Goal: Task Accomplishment & Management: Complete application form

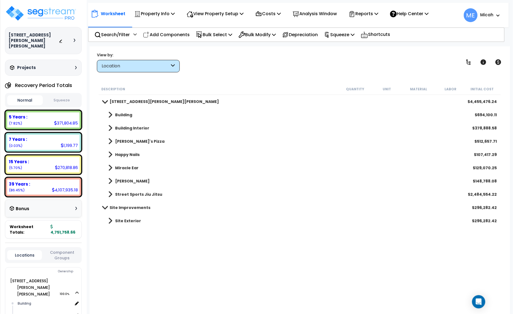
drag, startPoint x: 184, startPoint y: 35, endPoint x: 185, endPoint y: 51, distance: 16.3
click at [184, 35] on p "Add Components" at bounding box center [166, 34] width 47 height 7
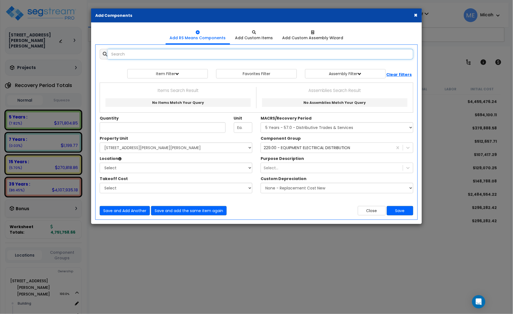
select select
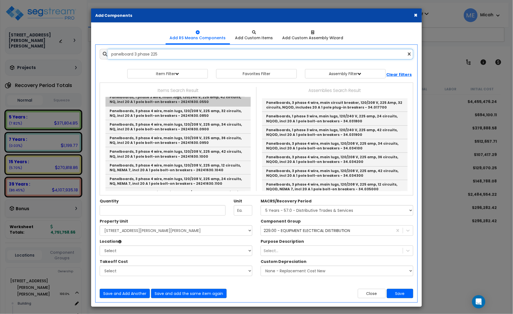
scroll to position [69, 0]
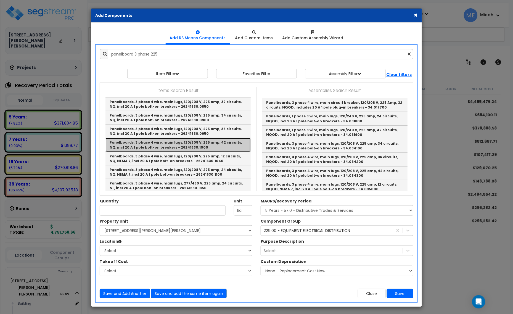
click at [218, 144] on link "Panelboards, 3 phase 4 wire, main lugs, 120/208 V, 225 amp, 42 circuits, NQ, in…" at bounding box center [177, 145] width 145 height 14
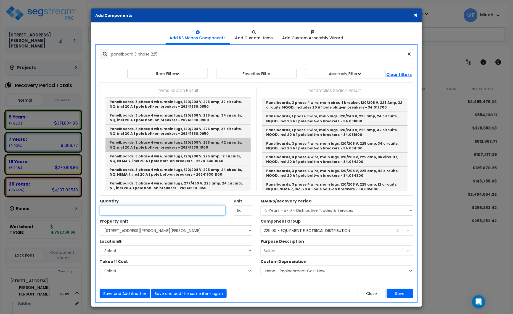
type input "Panelboards, 3 phase 4 wire, main lugs, 120/208 V, 225 amp, 42 circuits, NQ, in…"
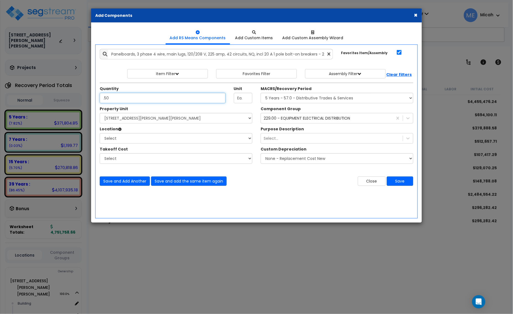
type input ".50"
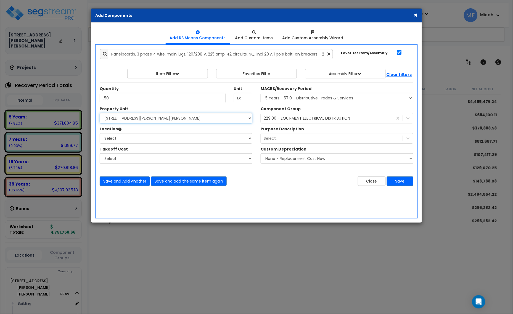
click at [159, 120] on select "Select [STREET_ADDRESS][PERSON_NAME][PERSON_NAME] Site Improvements" at bounding box center [176, 118] width 153 height 10
select select "168097"
click at [100, 113] on select "Select [STREET_ADDRESS][PERSON_NAME][PERSON_NAME] Site Improvements" at bounding box center [176, 118] width 153 height 10
select select "31808"
click at [100, 133] on select "Select Building Building Interior [PERSON_NAME]'s Pizza Happy Nails Miracle Ear…" at bounding box center [176, 138] width 153 height 10
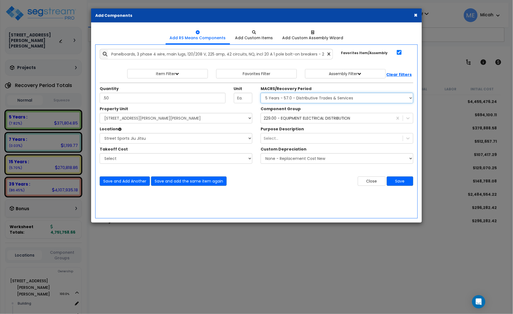
click at [303, 101] on select "Select MACRS/Recovery Period 5 Years - 57.0 - Distributive Trades & Services 5 …" at bounding box center [336, 98] width 153 height 10
select select "3667"
click at [260, 93] on select "Select MACRS/Recovery Period 5 Years - 57.0 - Distributive Trades & Services 5 …" at bounding box center [336, 98] width 153 height 10
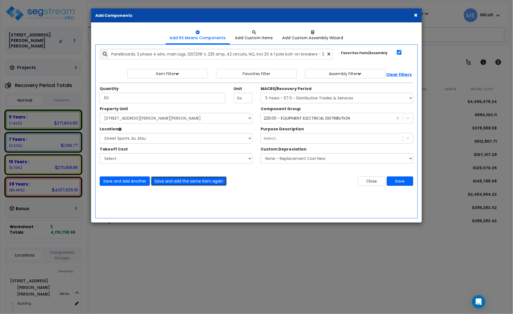
click at [196, 182] on button "Save and add the same item again" at bounding box center [189, 180] width 76 height 9
type input ".38"
click at [179, 180] on button "Save and add the same item again" at bounding box center [189, 180] width 76 height 9
type input ".04"
click at [193, 182] on button "Save and add the same item again" at bounding box center [189, 180] width 76 height 9
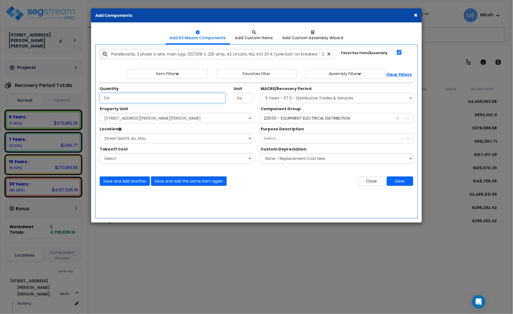
type input ".04"
click at [177, 182] on button "Save and add the same item again" at bounding box center [189, 180] width 76 height 9
type input ".04"
click at [212, 183] on button "Save and add the same item again" at bounding box center [189, 180] width 76 height 9
click at [372, 181] on button "Close" at bounding box center [372, 180] width 28 height 9
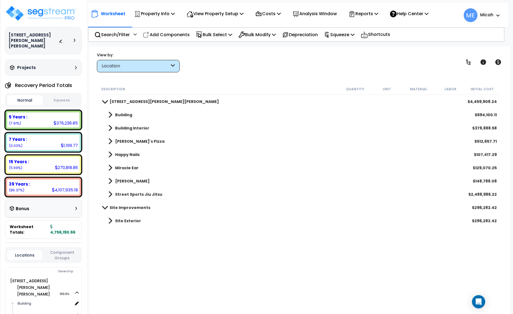
click at [111, 192] on span at bounding box center [110, 194] width 4 height 8
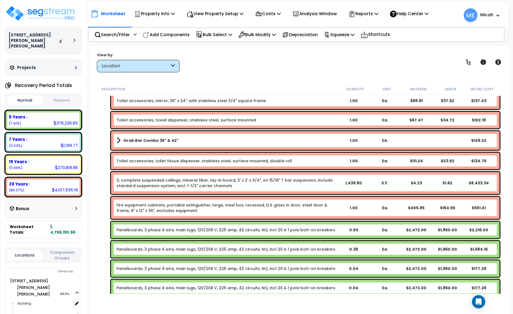
scroll to position [904, 0]
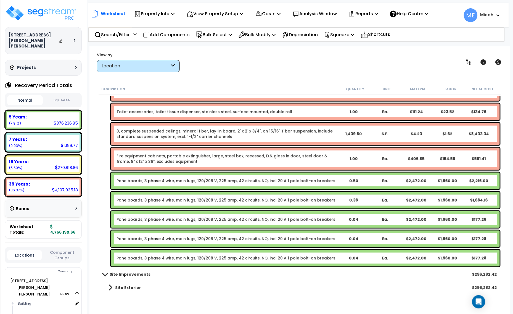
click at [121, 182] on link "Panelboards, 3 phase 4 wire, main lugs, 120/208 V, 225 amp, 42 circuits, NQ, in…" at bounding box center [225, 181] width 219 height 6
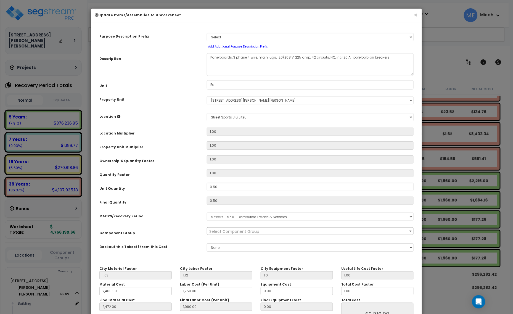
scroll to position [0, 0]
drag, startPoint x: 231, startPoint y: 56, endPoint x: 208, endPoint y: 59, distance: 23.1
click at [208, 59] on textarea "Panelboards, 3 phase 4 wire, main lugs, 120/208 V, 225 amp, 42 circuits, NQ, in…" at bounding box center [310, 64] width 207 height 23
select select "57033"
type textarea "D, 3 phase 4 wire, main lugs, 120/208 V, 225 amp, 42 circuits, NQ, incl 20 A 1 …"
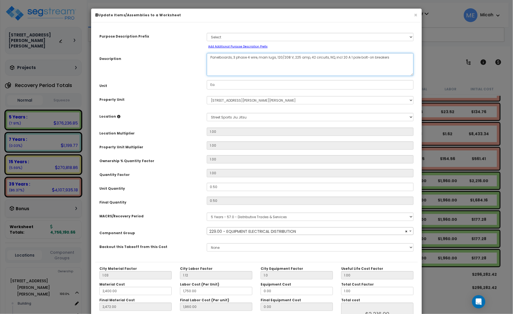
select select "57033"
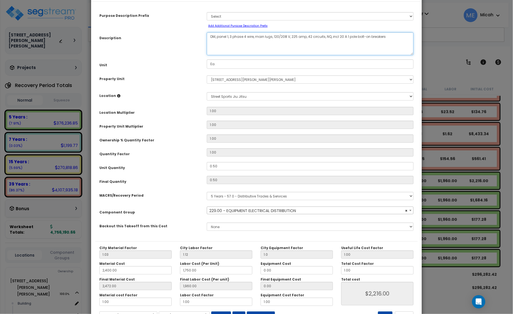
scroll to position [43, 0]
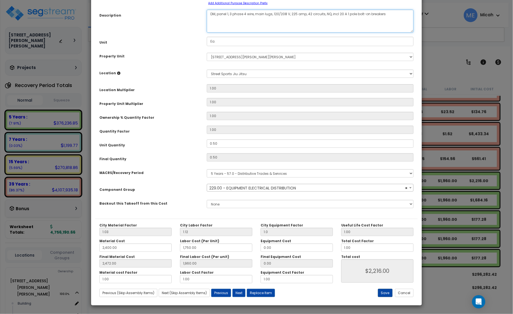
type textarea "DM, panel 1, 3 phase 4 wire, main lugs, 120/208 V, 225 amp, 42 circuits, NQ, in…"
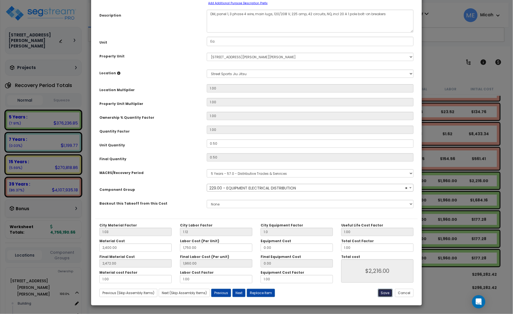
click at [383, 293] on button "Save" at bounding box center [385, 293] width 15 height 8
type input "1.00"
type input "2400.00"
type input "1750.00"
type input "2472.00"
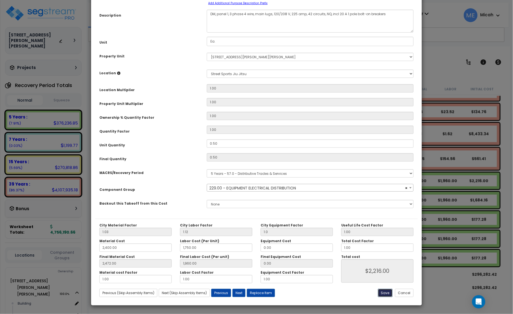
type input "1960.00"
type input "2216.00"
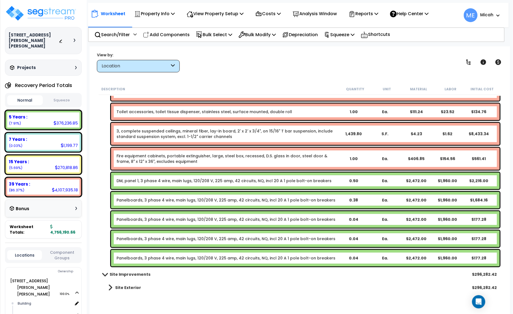
click at [161, 198] on link "Panelboards, 3 phase 4 wire, main lugs, 120/208 V, 225 amp, 42 circuits, NQ, in…" at bounding box center [225, 200] width 219 height 6
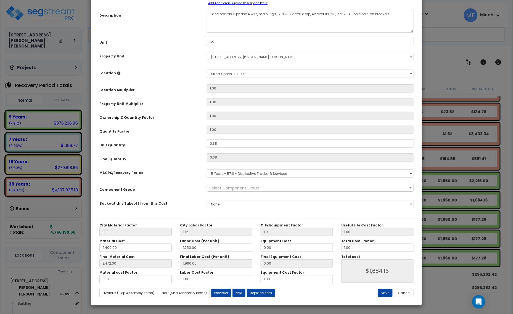
scroll to position [0, 0]
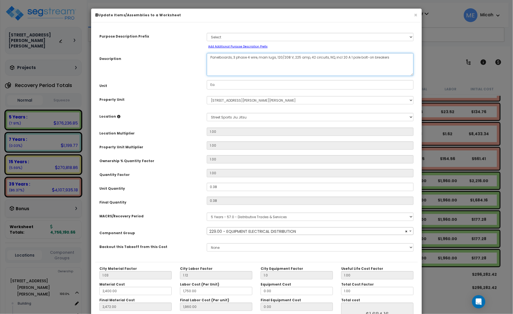
drag, startPoint x: 231, startPoint y: 57, endPoint x: 205, endPoint y: 57, distance: 25.9
click at [205, 57] on div "Panelboards, 3 phase 4 wire, main lugs, 120/208 V, 225 amp, 42 circuits, NQ, in…" at bounding box center [310, 64] width 215 height 23
select select "57033"
type textarea "EQ, 3 phase 4 wire, main lugs, 120/208 V, 225 amp, 42 circuits, NQ, incl 20 A 1…"
select select "57033"
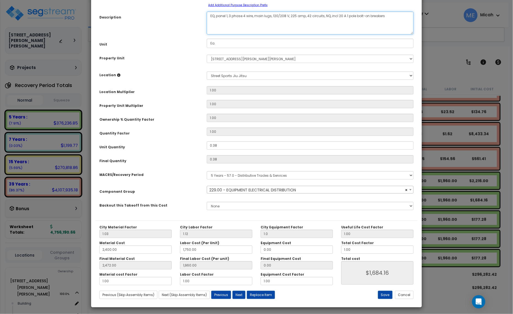
scroll to position [43, 0]
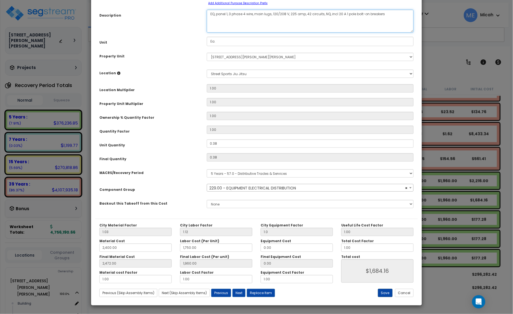
type textarea "EQ, panel 1, 3 phase 4 wire, main lugs, 120/208 V, 225 amp, 42 circuits, NQ, in…"
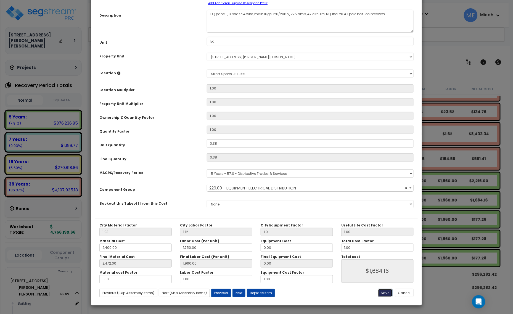
click at [379, 293] on button "Save" at bounding box center [385, 293] width 15 height 8
type input "1.00"
type input "2400.00"
type input "1750.00"
type input "2472.00"
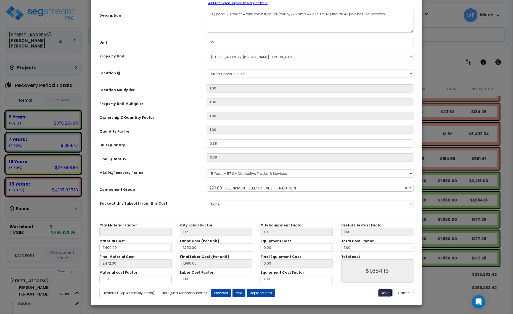
type input "1960.00"
type input "1684.16"
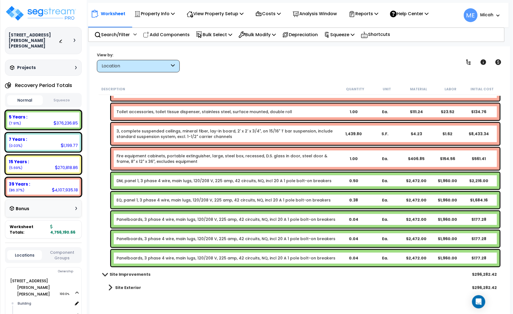
click at [153, 221] on link "Panelboards, 3 phase 4 wire, main lugs, 120/208 V, 225 amp, 42 circuits, NQ, in…" at bounding box center [225, 220] width 219 height 6
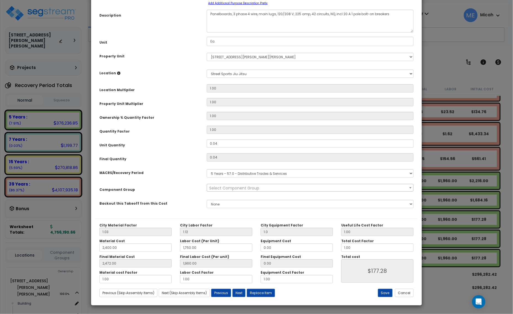
scroll to position [0, 0]
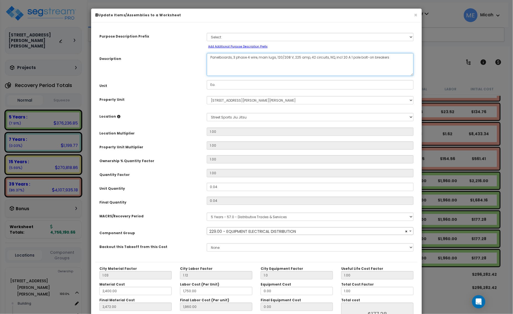
drag, startPoint x: 231, startPoint y: 55, endPoint x: 211, endPoint y: 60, distance: 20.8
click at [213, 57] on textarea "Panelboards, 3 phase 4 wire, main lugs, 120/208 V, 225 amp, 42 circuits, NQ, in…" at bounding box center [310, 64] width 207 height 23
select select "57033"
type textarea "P, 3 phase 4 wire, main lugs, 120/208 V, 225 amp, 42 circuits, NQ, incl 20 A 1 …"
select select "57033"
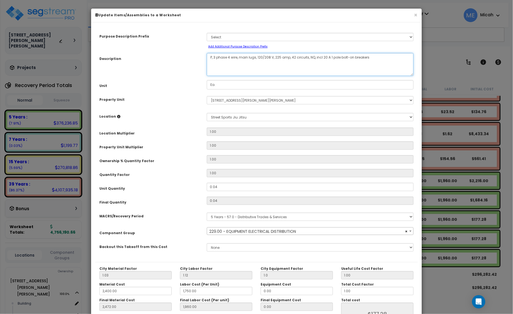
type textarea ", 3 phase 4 wire, main lugs, 120/208 V, 225 amp, 42 circuits, NQ, incl 20 A 1 p…"
select select "57033"
type textarea "Si, 3 phase 4 wire, main lugs, 120/208 V, 225 amp, 42 circuits, NQ, incl 20 A 1…"
select select "57033"
type textarea "Si, , 3 phase 4 wire, main lugs, 120/208 V, 225 amp, 42 circuits, NQ, incl 20 A…"
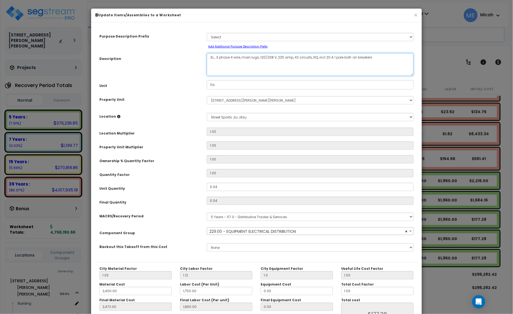
select select "57033"
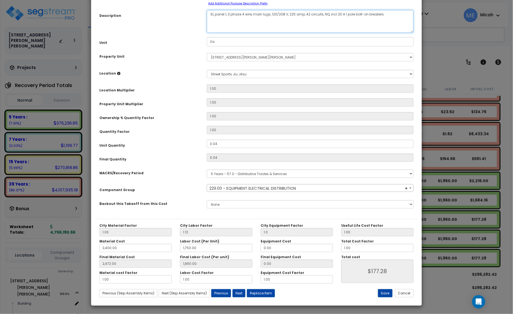
scroll to position [43, 0]
type textarea "SI, panel 1, 3 phase 4 wire, main lugs, 120/208 V, 225 amp, 42 circuits, NQ, in…"
click at [388, 294] on button "Save" at bounding box center [385, 293] width 15 height 8
type input "1.00"
type input "2400.00"
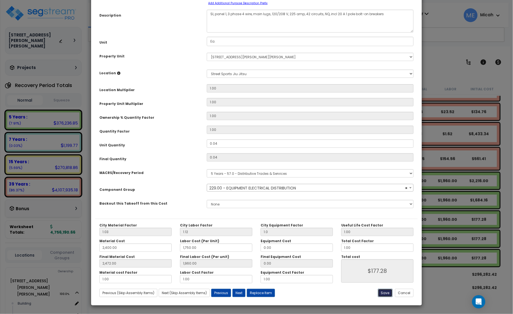
type input "1750.00"
type input "2472.00"
type input "1960.00"
type input "177.28"
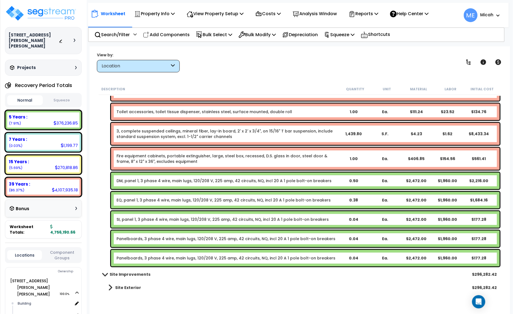
click at [147, 239] on link "Panelboards, 3 phase 4 wire, main lugs, 120/208 V, 225 amp, 42 circuits, NQ, in…" at bounding box center [225, 239] width 219 height 6
click at [148, 239] on link "Panelboards, 3 phase 4 wire, main lugs, 120/208 V, 225 amp, 42 circuits, NQ, in…" at bounding box center [225, 239] width 219 height 6
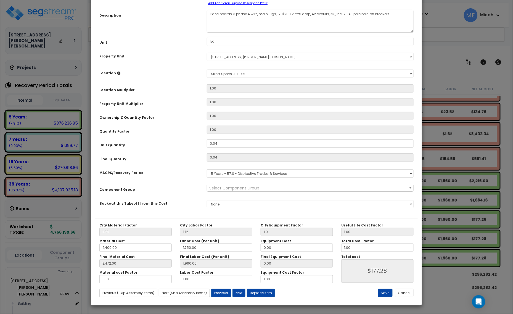
scroll to position [0, 0]
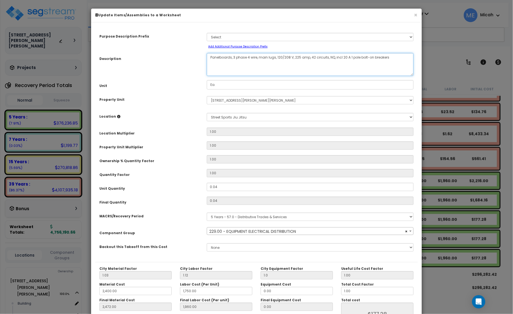
drag, startPoint x: 231, startPoint y: 56, endPoint x: 209, endPoint y: 58, distance: 22.5
click at [209, 58] on textarea "Panelboards, 3 phase 4 wire, main lugs, 120/208 V, 225 amp, 42 circuits, NQ, in…" at bounding box center [310, 64] width 207 height 23
select select "57033"
type textarea "E, 3 phase 4 wire, main lugs, 120/208 V, 225 amp, 42 circuits, NQ, incl 20 A 1 …"
select select "57033"
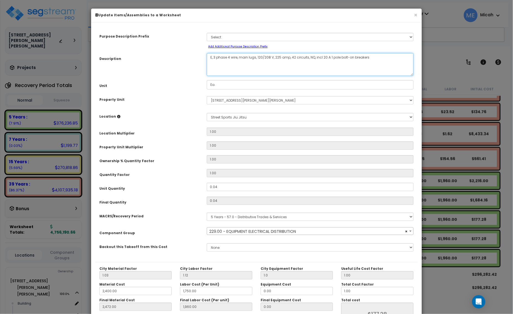
type textarea "EX, 3 phase 4 wire, main lugs, 120/208 V, 225 amp, 42 circuits, NQ, incl 20 A 1…"
select select "57033"
type textarea "EX , 3 phase 4 wire, main lugs, 120/208 V, 225 amp, 42 circuits, NQ, incl 20 A …"
select select "57033"
type textarea "EX, 3 phase 4 wire, main lugs, 120/208 V, 225 amp, 42 circuits, NQ, incl 20 A 1…"
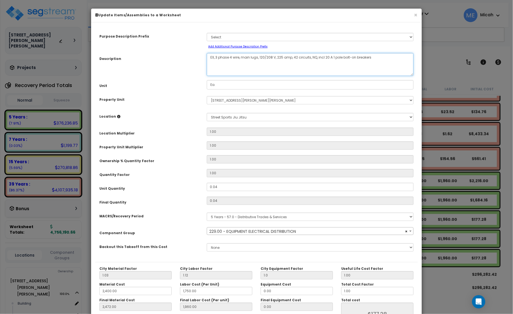
select select "57033"
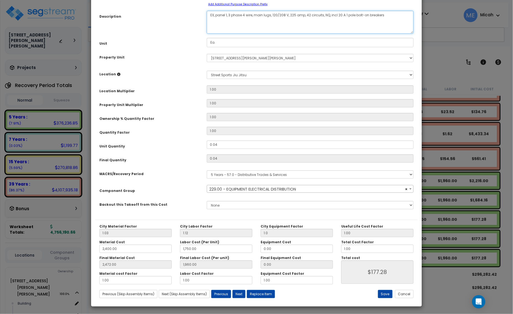
scroll to position [43, 0]
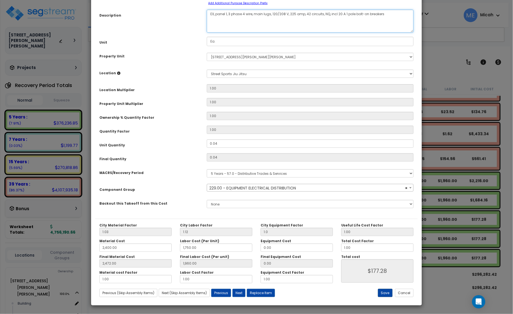
type textarea "EX, panel 1, 3 phase 4 wire, main lugs, 120/208 V, 225 amp, 42 circuits, NQ, in…"
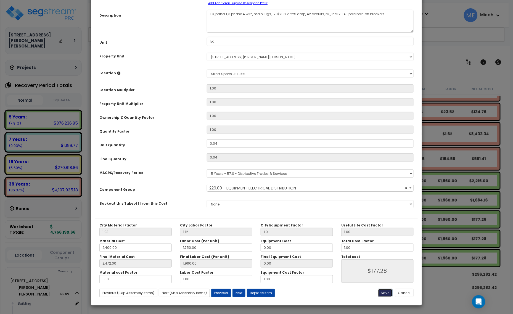
click at [384, 291] on button "Save" at bounding box center [385, 293] width 15 height 8
type input "1.00"
type input "2400.00"
type input "1750.00"
type input "2472.00"
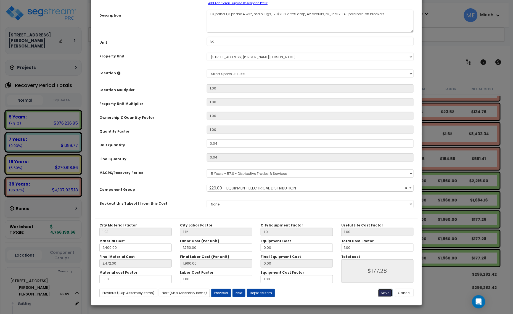
type input "1960.00"
type input "177.28"
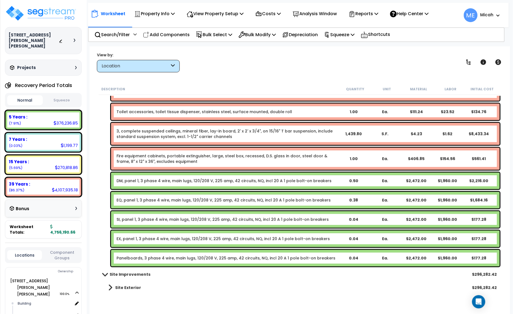
click at [169, 257] on link "Panelboards, 3 phase 4 wire, main lugs, 120/208 V, 225 amp, 42 circuits, NQ, in…" at bounding box center [225, 258] width 219 height 6
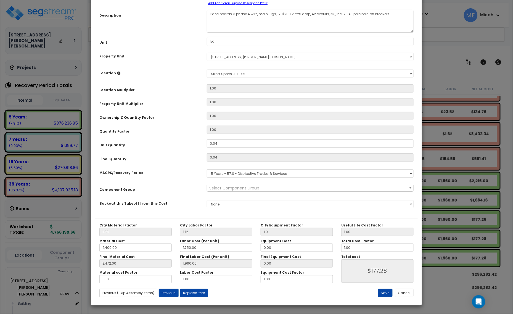
scroll to position [0, 0]
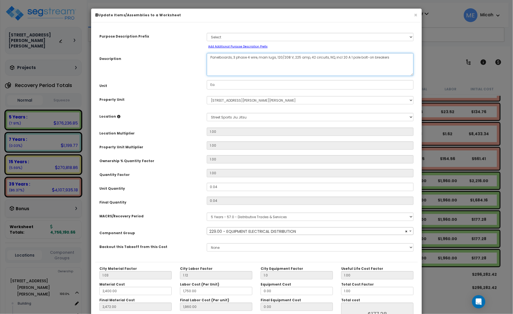
drag, startPoint x: 231, startPoint y: 57, endPoint x: 199, endPoint y: 57, distance: 31.7
click at [199, 57] on div "Description Panelboards, 3 phase 4 wire, main lugs, 120/208 V, 225 amp, 42 circ…" at bounding box center [256, 64] width 322 height 23
select select "57033"
type textarea "D, 3 phase 4 wire, main lugs, 120/208 V, 225 amp, 42 circuits, NQ, incl 20 A 1 …"
select select "57033"
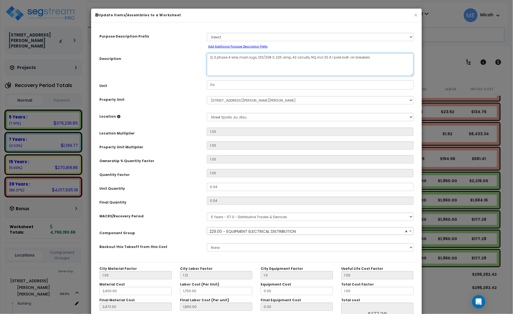
type textarea "DI, 3 phase 4 wire, main lugs, 120/208 V, 225 amp, 42 circuits, NQ, incl 20 A 1…"
select select "57033"
type textarea "DI, , 3 phase 4 wire, main lugs, 120/208 V, 225 amp, 42 circuits, NQ, incl 20 A…"
select select "57033"
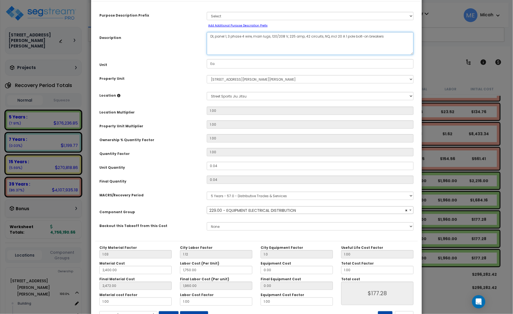
scroll to position [43, 0]
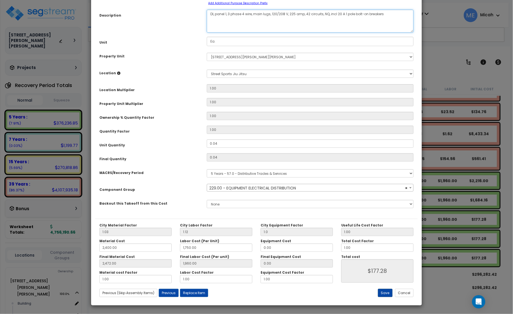
type textarea "DI, panel 1, 3 phase 4 wire, main lugs, 120/208 V, 225 amp, 42 circuits, NQ, in…"
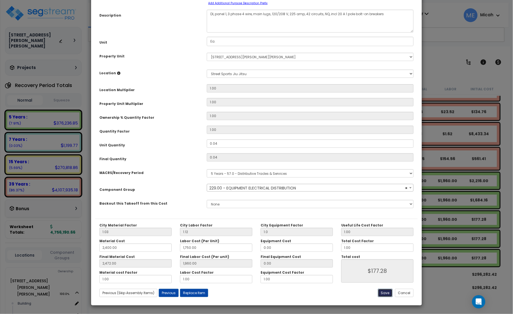
click at [390, 291] on button "Save" at bounding box center [385, 293] width 15 height 8
type input "1.00"
type input "2400.00"
type input "1750.00"
type input "2472.00"
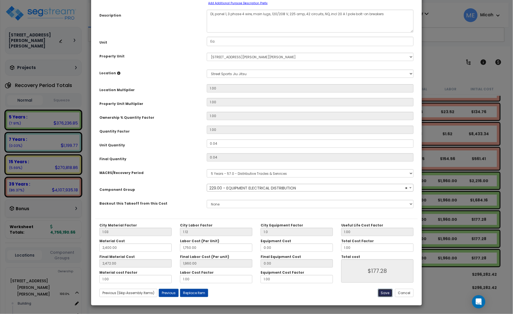
type input "1960.00"
type input "177.28"
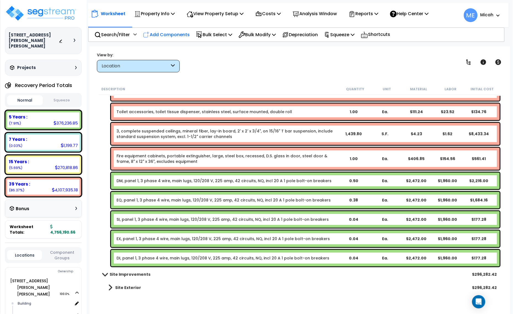
click at [166, 39] on div "Add Components" at bounding box center [166, 34] width 53 height 13
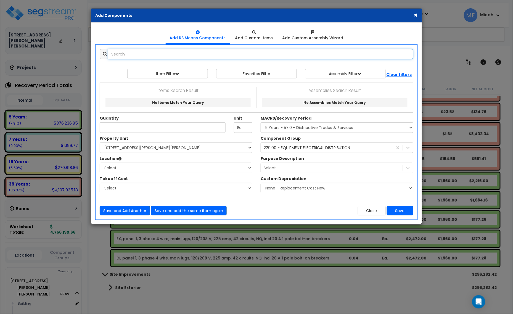
select select
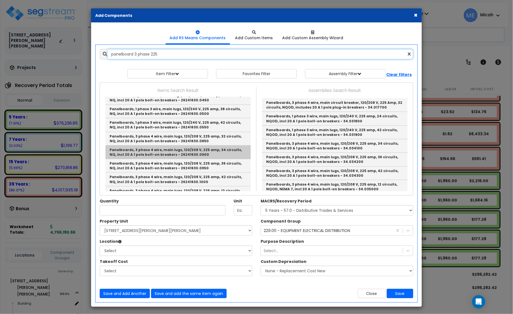
scroll to position [69, 0]
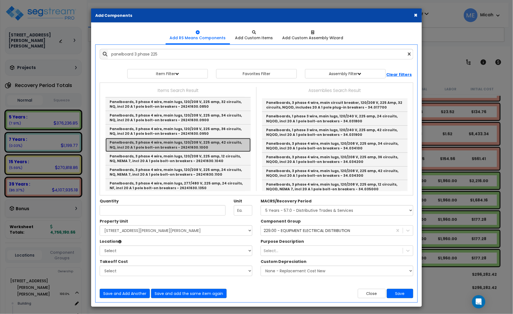
click at [201, 143] on link "Panelboards, 3 phase 4 wire, main lugs, 120/208 V, 225 amp, 42 circuits, NQ, in…" at bounding box center [177, 145] width 145 height 14
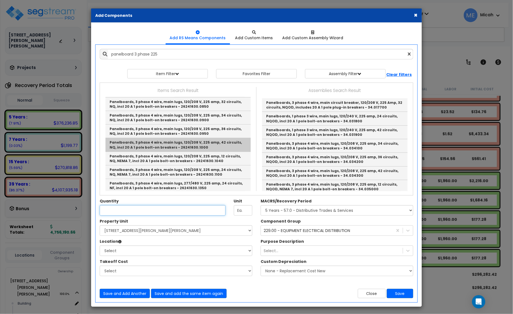
type input "Panelboards, 3 phase 4 wire, main lugs, 120/208 V, 225 amp, 42 circuits, NQ, in…"
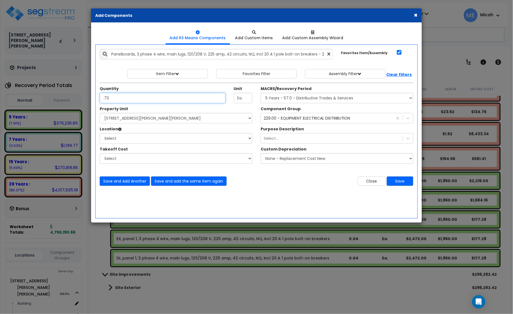
type input ".73"
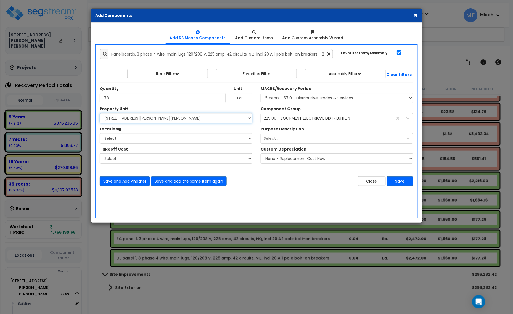
click at [141, 115] on select "Select [STREET_ADDRESS][PERSON_NAME][PERSON_NAME] Site Improvements" at bounding box center [176, 118] width 153 height 10
select select "168097"
click at [100, 113] on select "Select [STREET_ADDRESS][PERSON_NAME][PERSON_NAME] Site Improvements" at bounding box center [176, 118] width 153 height 10
click at [146, 141] on select "Select Building Building Interior [PERSON_NAME]'s Pizza Happy Nails Miracle Ear…" at bounding box center [176, 138] width 153 height 10
select select "31808"
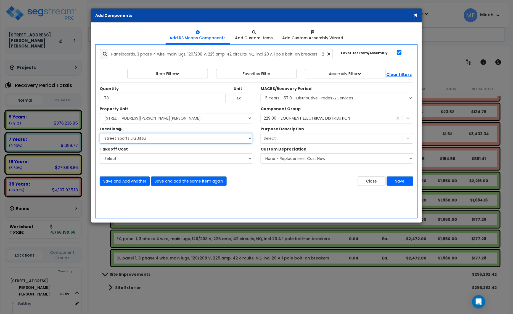
click at [100, 133] on select "Select Building Building Interior [PERSON_NAME]'s Pizza Happy Nails Miracle Ear…" at bounding box center [176, 138] width 153 height 10
click at [290, 99] on select "Select MACRS/Recovery Period 5 Years - 57.0 - Distributive Trades & Services 5 …" at bounding box center [336, 98] width 153 height 10
select select "3667"
click at [260, 93] on select "Select MACRS/Recovery Period 5 Years - 57.0 - Distributive Trades & Services 5 …" at bounding box center [336, 98] width 153 height 10
click at [207, 184] on button "Save and add the same item again" at bounding box center [189, 180] width 76 height 9
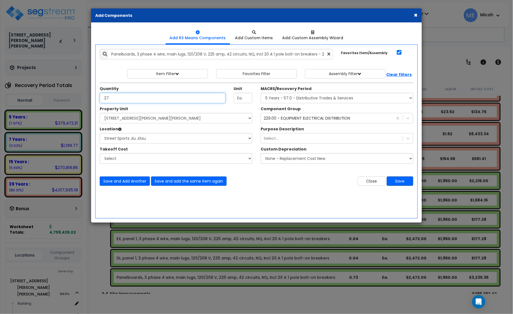
type input ".27"
click at [398, 184] on button "Save" at bounding box center [400, 180] width 26 height 9
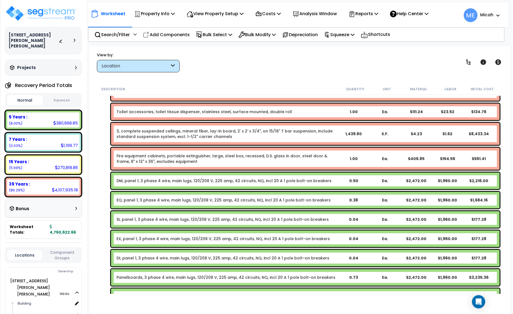
scroll to position [943, 0]
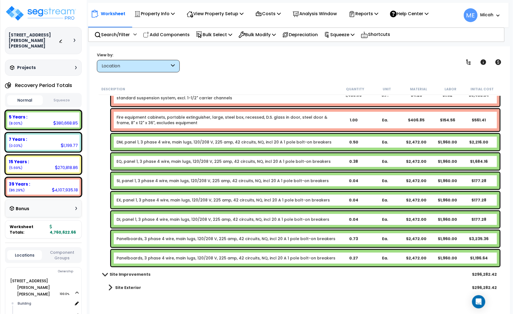
click at [155, 239] on link "Panelboards, 3 phase 4 wire, main lugs, 120/208 V, 225 amp, 42 circuits, NQ, in…" at bounding box center [225, 239] width 219 height 6
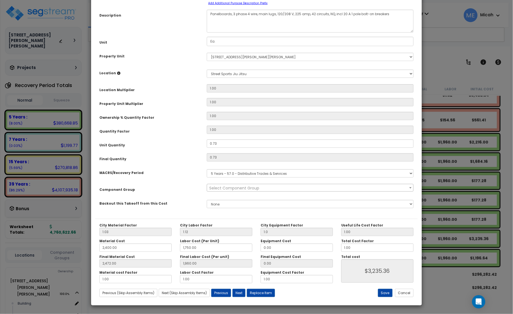
scroll to position [0, 0]
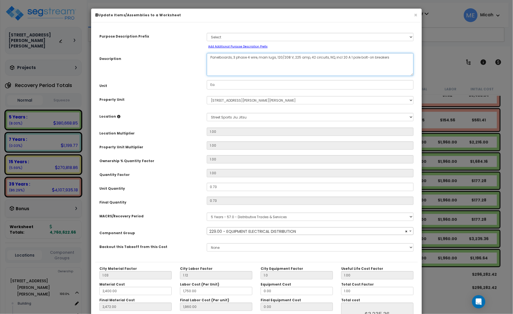
drag, startPoint x: 231, startPoint y: 56, endPoint x: 205, endPoint y: 58, distance: 25.8
click at [206, 57] on div "Panelboards, 3 phase 4 wire, main lugs, 120/208 V, 225 amp, 42 circuits, NQ, in…" at bounding box center [310, 64] width 215 height 23
select select "57033"
type textarea "D, 3 phase 4 wire, main lugs, 120/208 V, 225 amp, 42 circuits, NQ, incl 20 A 1 …"
select select "57033"
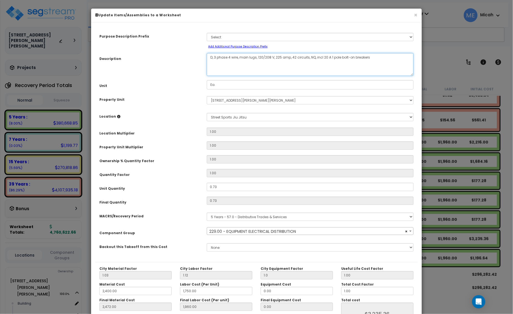
type textarea "DM, 3 phase 4 wire, main lugs, 120/208 V, 225 amp, 42 circuits, NQ, incl 20 A 1…"
select select "57033"
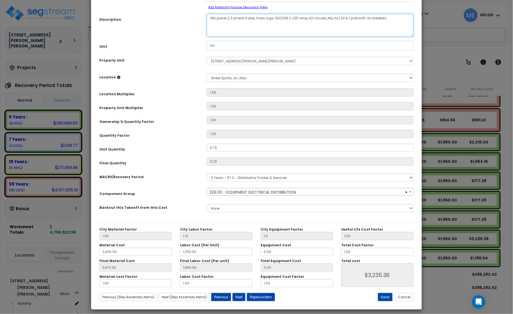
scroll to position [43, 0]
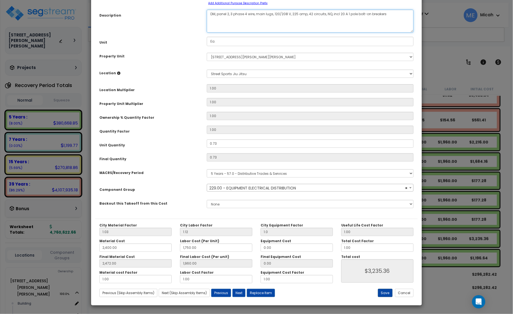
type textarea "DM, panel 2, 3 phase 4 wire, main lugs, 120/208 V, 225 amp, 42 circuits, NQ, in…"
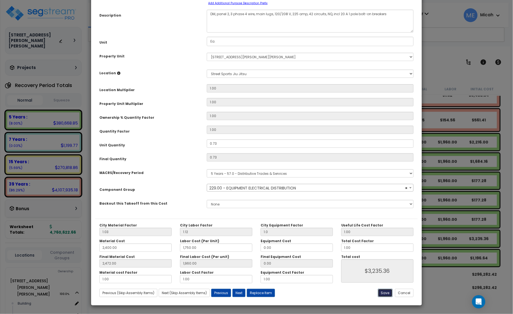
click at [384, 293] on button "Save" at bounding box center [385, 293] width 15 height 8
type input "1.00"
type input "2400.00"
type input "1750.00"
type input "2472.00"
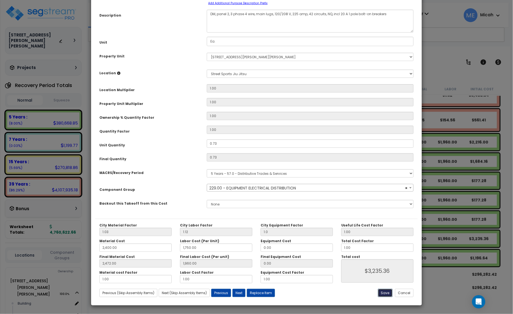
type input "1960.00"
type input "3235.36"
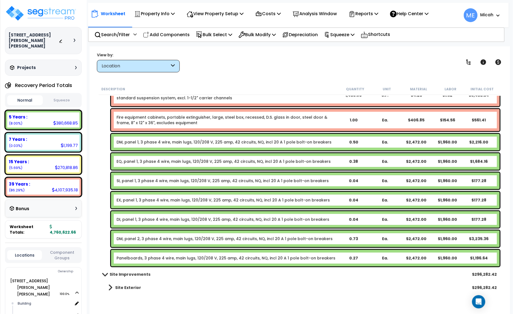
click at [135, 262] on div "Panelboards, 3 phase 4 wire, main lugs, 120/208 V, 225 amp, 42 circuits, NQ, in…" at bounding box center [305, 258] width 389 height 17
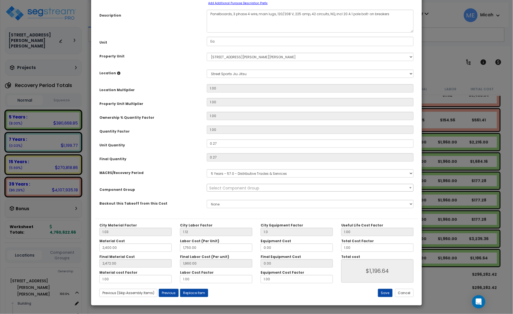
scroll to position [0, 0]
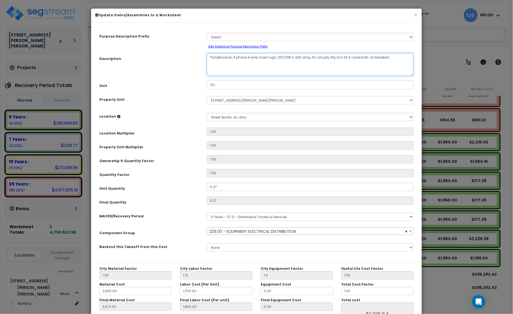
drag, startPoint x: 231, startPoint y: 55, endPoint x: 209, endPoint y: 58, distance: 22.3
click at [209, 58] on textarea "Panelboards, 3 phase 4 wire, main lugs, 120/208 V, 225 amp, 42 circuits, NQ, in…" at bounding box center [310, 64] width 207 height 23
select select "57033"
type textarea "E, 3 phase 4 wire, main lugs, 120/208 V, 225 amp, 42 circuits, NQ, incl 20 A 1 …"
select select "57033"
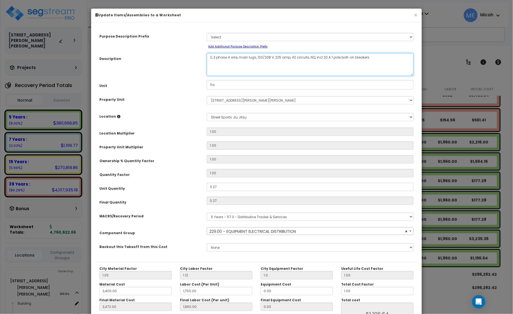
type textarea "EQ, 3 phase 4 wire, main lugs, 120/208 V, 225 amp, 42 circuits, NQ, incl 20 A 1…"
select select "57033"
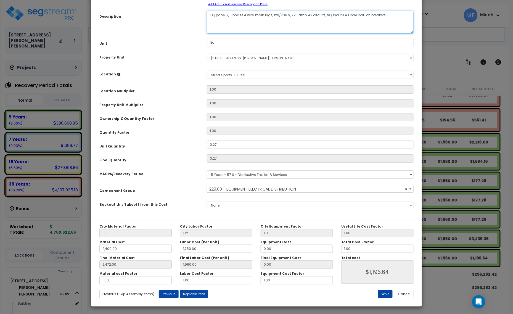
scroll to position [43, 0]
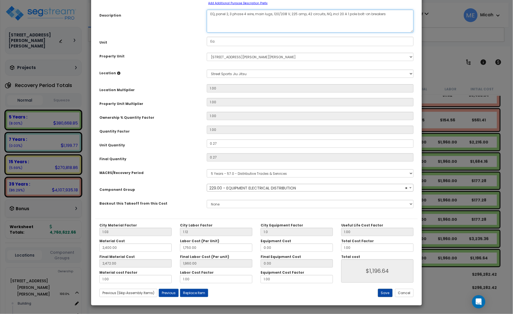
type textarea "EQ, panel 2, 3 phase 4 wire, main lugs, 120/208 V, 225 amp, 42 circuits, NQ, in…"
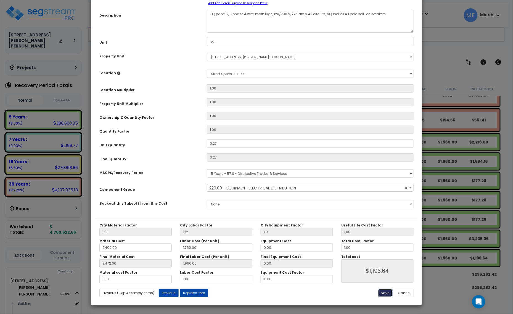
click at [385, 292] on button "Save" at bounding box center [385, 293] width 15 height 8
type input "1.00"
type input "2400.00"
type input "1750.00"
type input "2472.00"
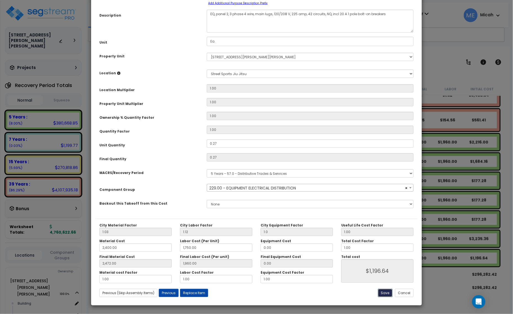
type input "1960.00"
type input "1196.64"
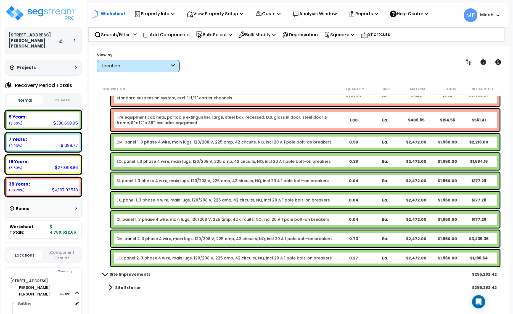
drag, startPoint x: 179, startPoint y: 35, endPoint x: 209, endPoint y: 71, distance: 46.6
click at [179, 35] on p "Add Components" at bounding box center [166, 34] width 47 height 7
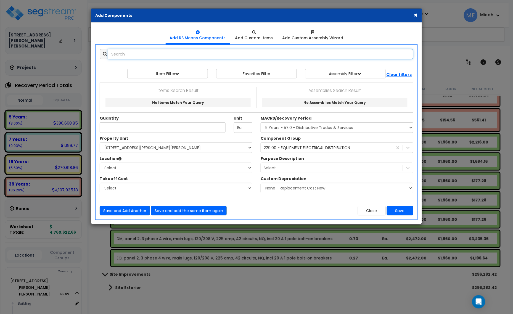
select select
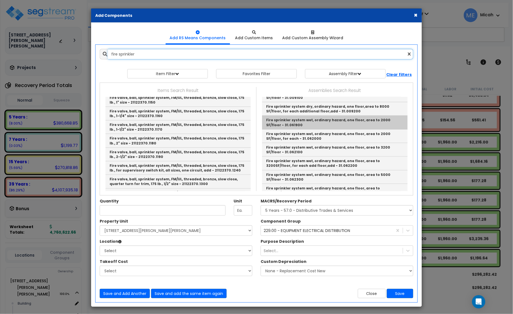
scroll to position [103, 0]
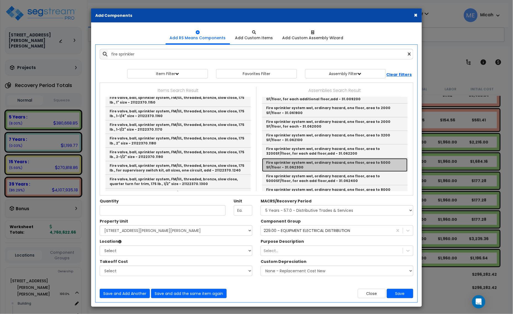
click at [333, 163] on link "Fire sprinkler system wet, ordinary hazard, one floor, area to 5000 SF/floor - …" at bounding box center [334, 165] width 145 height 14
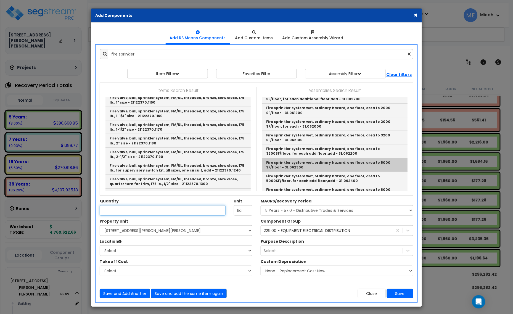
type input "Fire sprinkler system wet, ordinary hazard, one floor, area to 5000 SF/floor - …"
checkbox input "false"
type input "S.F."
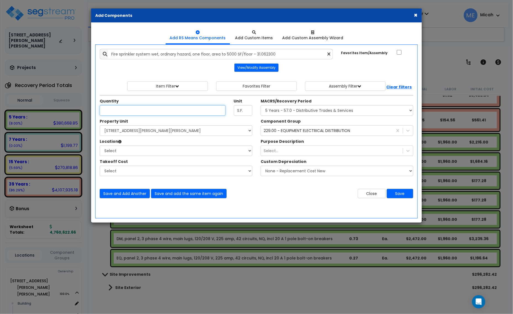
type input "1"
type input "4"
type input "9,850"
click at [328, 54] on icon at bounding box center [329, 54] width 3 height 5
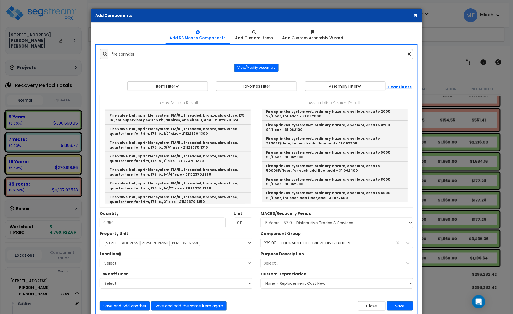
scroll to position [144, 0]
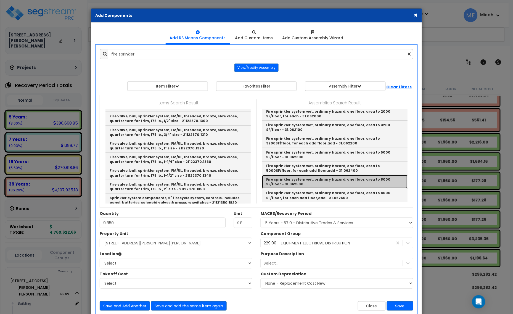
click at [341, 182] on link "Fire sprinkler system wet, ordinary hazard, one floor, area to 8000 SF/floor - …" at bounding box center [334, 182] width 145 height 14
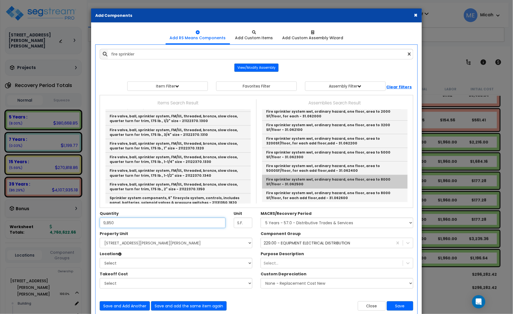
type input "Fire sprinkler system wet, ordinary hazard, one floor, area to 8000 SF/floor - …"
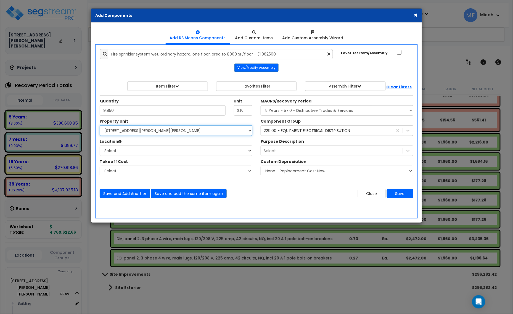
click at [153, 130] on select "Select [STREET_ADDRESS][PERSON_NAME][PERSON_NAME] Site Improvements" at bounding box center [176, 130] width 153 height 10
select select "168097"
click at [100, 126] on select "Select [STREET_ADDRESS][PERSON_NAME][PERSON_NAME] Site Improvements" at bounding box center [176, 130] width 153 height 10
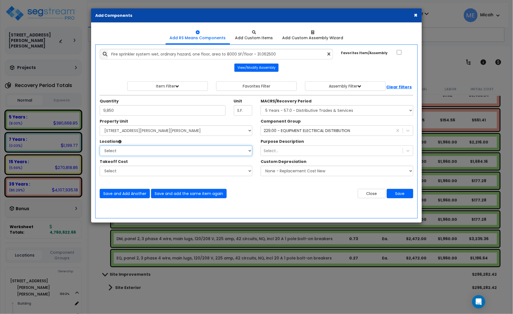
click at [162, 152] on select "Select Building Building Interior [PERSON_NAME]'s Pizza Happy Nails Miracle Ear…" at bounding box center [176, 150] width 153 height 10
select select "461"
click at [100, 146] on select "Select Building Building Interior [PERSON_NAME]'s Pizza Happy Nails Miracle Ear…" at bounding box center [176, 150] width 153 height 10
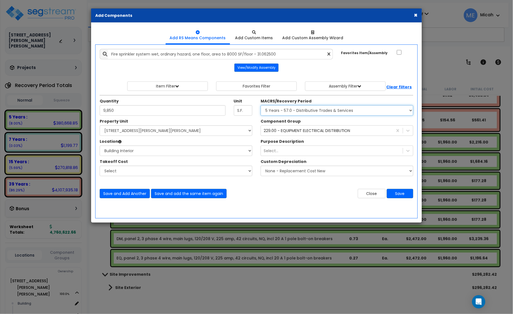
click at [294, 111] on select "Select MACRS/Recovery Period 5 Years - 57.0 - Distributive Trades & Services 5 …" at bounding box center [336, 110] width 153 height 10
select select "3669"
click at [260, 105] on select "Select MACRS/Recovery Period 5 Years - 57.0 - Distributive Trades & Services 5 …" at bounding box center [336, 110] width 153 height 10
click at [289, 133] on div "229.00 - EQUIPMENT ELECTRICAL DISTRIBUTION" at bounding box center [307, 131] width 87 height 6
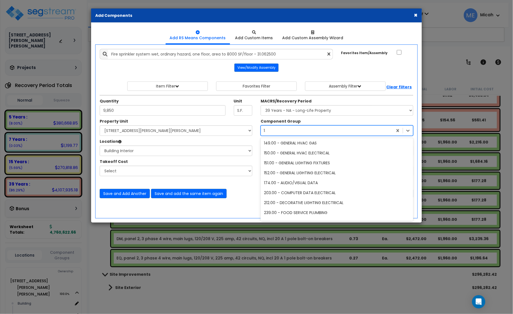
scroll to position [81, 0]
type input "141"
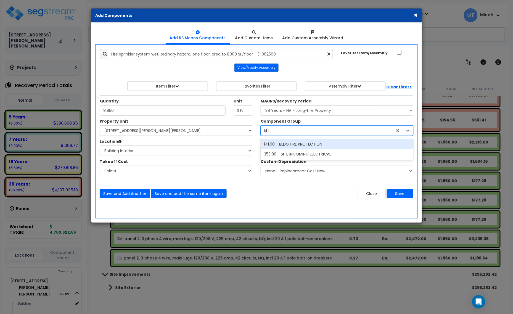
scroll to position [0, 0]
click at [300, 144] on div "141.00 - BLDG FIRE PROTECTION" at bounding box center [336, 144] width 153 height 10
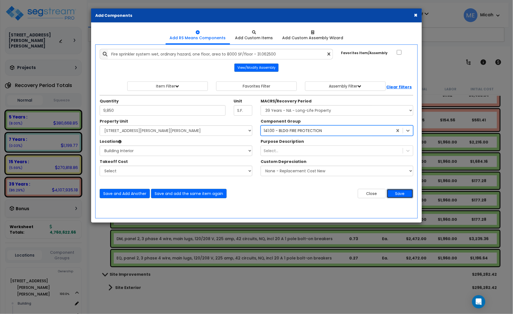
click at [401, 195] on button "Save" at bounding box center [400, 193] width 26 height 9
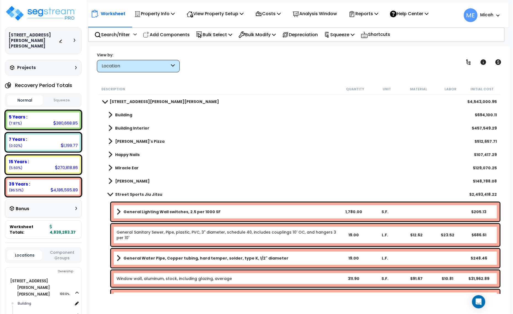
click at [110, 191] on link "Street Sports Jiu Jitsu" at bounding box center [133, 194] width 60 height 8
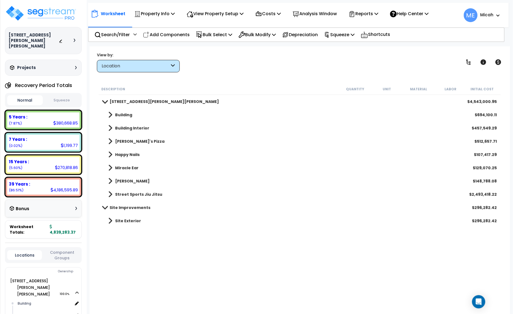
click at [110, 219] on span at bounding box center [110, 221] width 4 height 8
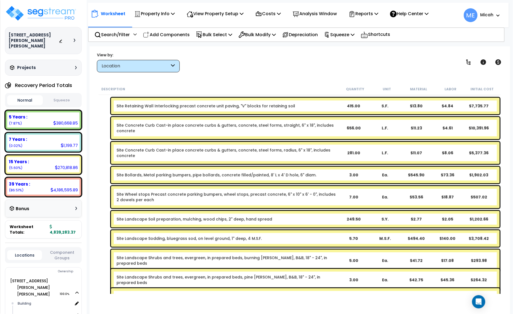
scroll to position [241, 0]
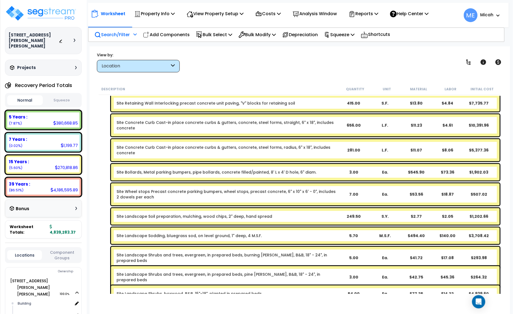
click at [136, 34] on icon at bounding box center [134, 34] width 3 height 4
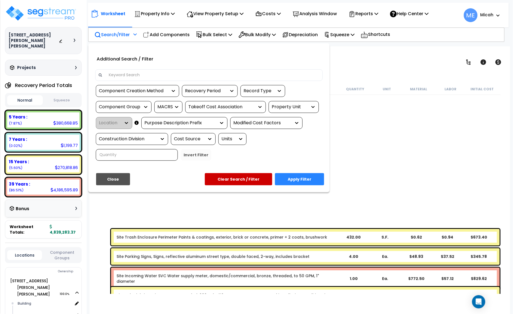
drag, startPoint x: 0, startPoint y: 0, endPoint x: 131, endPoint y: 72, distance: 149.5
click at [131, 74] on input at bounding box center [212, 75] width 214 height 8
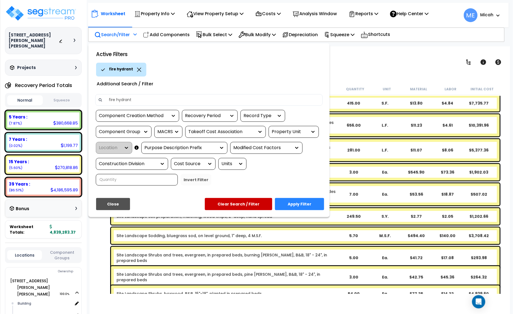
type input "fire hydrant"
click at [301, 201] on button "Apply Filter" at bounding box center [299, 204] width 49 height 12
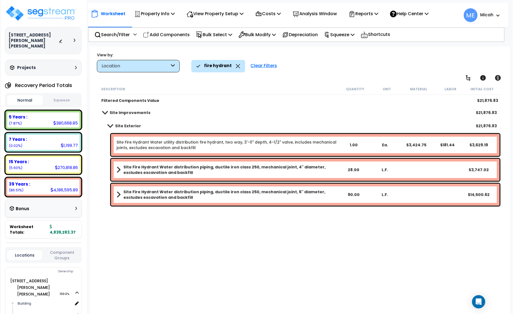
scroll to position [0, 0]
click at [267, 65] on div "Clear Filters" at bounding box center [264, 66] width 32 height 12
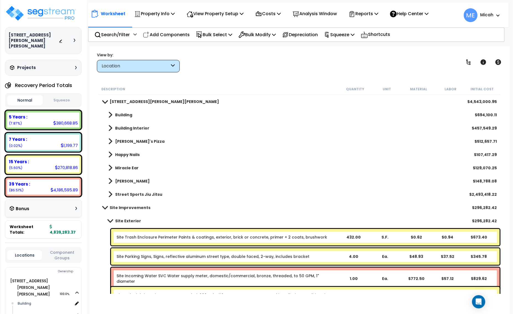
drag, startPoint x: 174, startPoint y: 34, endPoint x: 177, endPoint y: 79, distance: 44.2
click at [174, 34] on p "Add Components" at bounding box center [166, 34] width 47 height 7
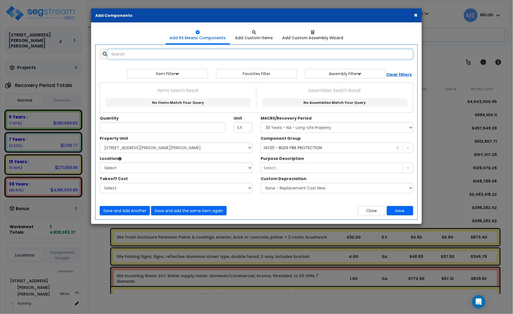
select select
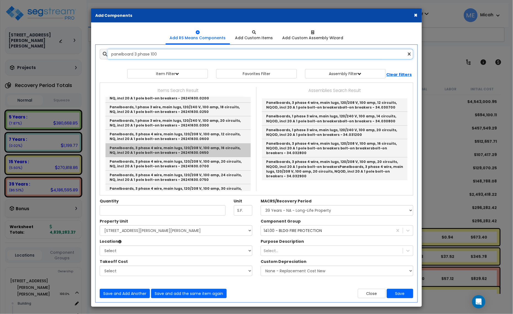
scroll to position [34, 0]
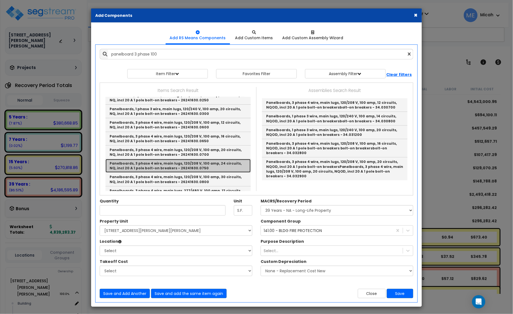
click at [218, 168] on link "Panelboards, 3 phase 4 wire, main lugs, 120/208 V, 100 amp, 24 circuits, NQ, in…" at bounding box center [177, 166] width 145 height 14
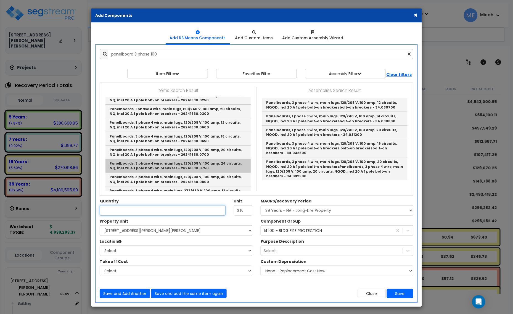
type input "Panelboards, 3 phase 4 wire, main lugs, 120/208 V, 100 amp, 24 circuits, NQ, in…"
checkbox input "true"
type input "Ea."
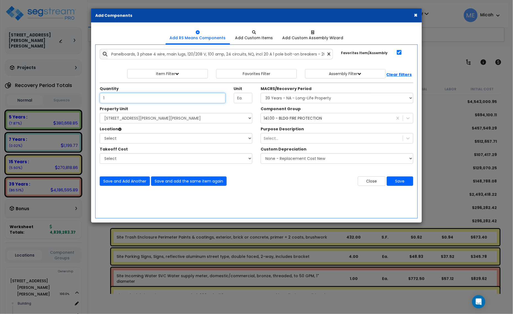
type input "1"
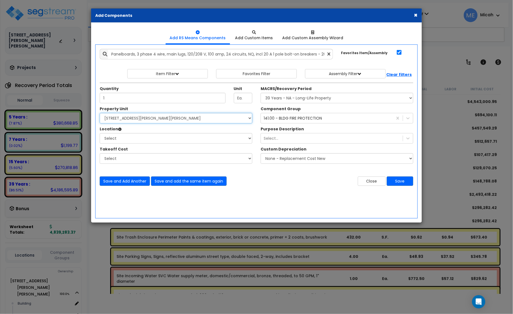
click at [154, 120] on select "Select [STREET_ADDRESS][PERSON_NAME][PERSON_NAME] Site Improvements" at bounding box center [176, 118] width 153 height 10
select select "168097"
click at [100, 113] on select "Select [STREET_ADDRESS][PERSON_NAME][PERSON_NAME] Site Improvements" at bounding box center [176, 118] width 153 height 10
click at [152, 143] on select "Select Building Building Interior [PERSON_NAME]'s Pizza Happy Nails Miracle Ear…" at bounding box center [176, 138] width 153 height 10
select select "6"
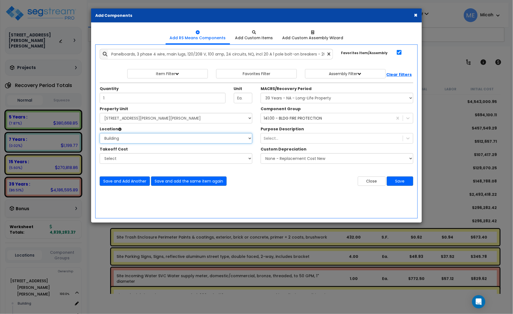
click at [100, 133] on select "Select Building Building Interior [PERSON_NAME]'s Pizza Happy Nails Miracle Ear…" at bounding box center [176, 138] width 153 height 10
click at [280, 99] on select "Select MACRS/Recovery Period 5 Years - 57.0 - Distributive Trades & Services 5 …" at bounding box center [336, 98] width 153 height 10
select select "3667"
click at [260, 93] on select "Select MACRS/Recovery Period 5 Years - 57.0 - Distributive Trades & Services 5 …" at bounding box center [336, 98] width 153 height 10
click at [291, 118] on div "141.00 - BLDG FIRE PROTECTION" at bounding box center [293, 118] width 58 height 6
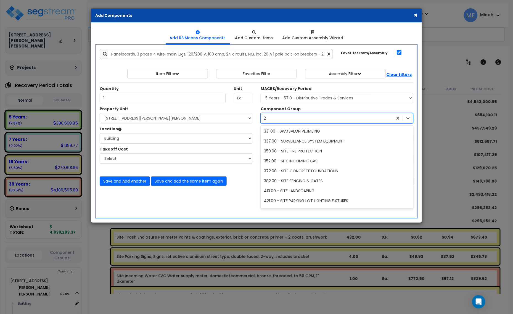
scroll to position [189, 0]
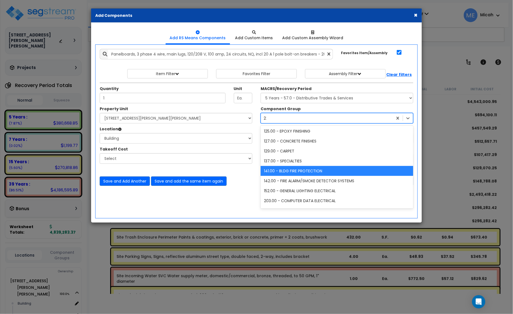
type input "229"
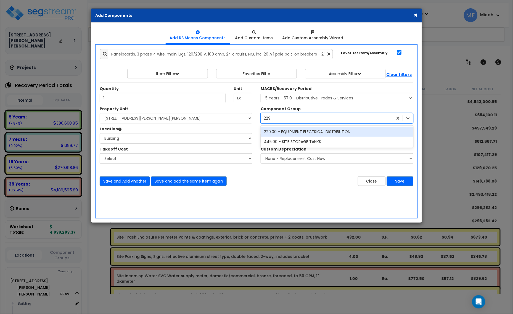
scroll to position [0, 0]
click at [292, 131] on div "229.00 - EQUIPMENT ELECTRICAL DISTRIBUTION" at bounding box center [336, 132] width 153 height 10
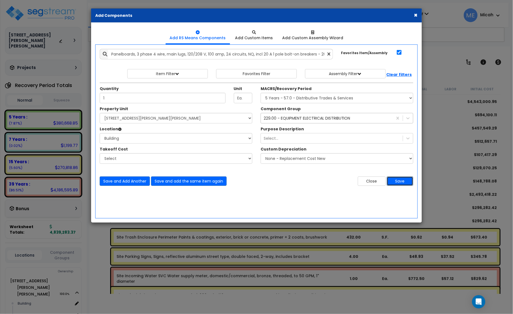
click at [398, 183] on button "Save" at bounding box center [400, 180] width 26 height 9
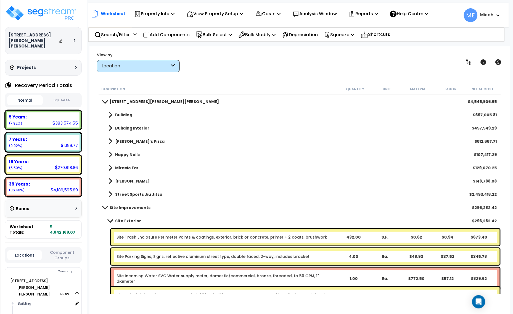
click at [111, 116] on span at bounding box center [110, 115] width 4 height 8
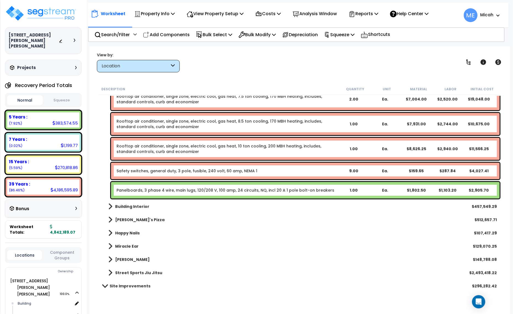
scroll to position [828, 0]
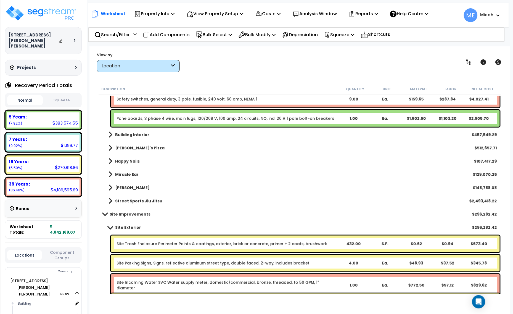
click at [153, 118] on link "Panelboards, 3 phase 4 wire, main lugs, 120/208 V, 100 amp, 24 circuits, NQ, in…" at bounding box center [225, 119] width 218 height 6
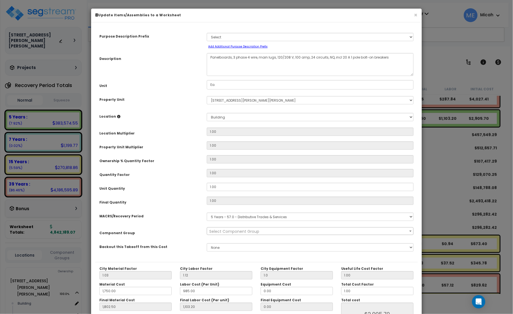
scroll to position [0, 0]
drag, startPoint x: 231, startPoint y: 57, endPoint x: 203, endPoint y: 57, distance: 27.9
click at [203, 57] on div "Panelboards, 3 phase 4 wire, main lugs, 120/208 V, 100 amp, 24 circuits, NQ, in…" at bounding box center [310, 64] width 215 height 23
select select "57033"
type textarea "D, 3 phase 4 wire, main lugs, 120/208 V, 100 amp, 24 circuits, NQ, incl 20 A 1 …"
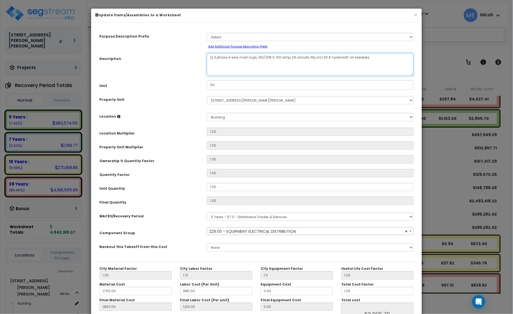
select select "57033"
type textarea "DM, 3 phase 4 wire, main lugs, 120/208 V, 100 amp, 24 circuits, NQ, incl 20 A 1…"
select select "57033"
type textarea "DM,, 3 phase 4 wire, main lugs, 120/208 V, 100 amp, 24 circuits, NQ, incl 20 A …"
select select "57033"
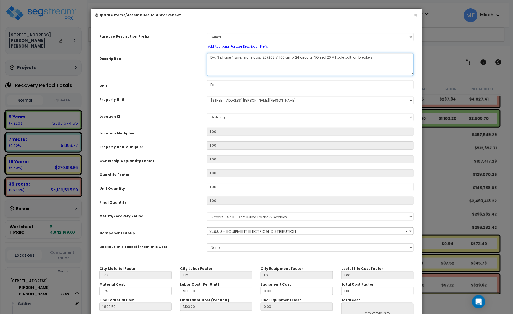
type textarea "DM, , 3 phase 4 wire, main lugs, 120/208 V, 100 amp, 24 circuits, NQ, incl 20 A…"
select select "57033"
type textarea "DM, ho, 3 phase 4 wire, main lugs, 120/208 V, 100 amp, 24 circuits, NQ, incl 20…"
select select "57033"
type textarea "DM, house, 3 phase 4 wire, main lugs, 120/208 V, 100 amp, 24 circuits, NQ, incl…"
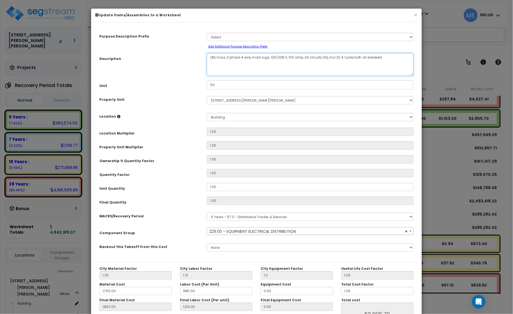
select select "57033"
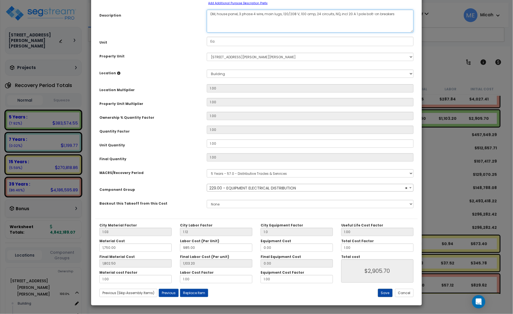
type textarea "DM, house panel, 3 phase 4 wire, main lugs, 120/208 V, 100 amp, 24 circuits, NQ…"
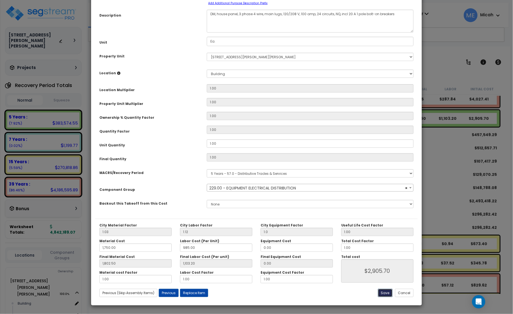
click at [384, 293] on button "Save" at bounding box center [385, 293] width 15 height 8
type input "1.00"
type input "1750.00"
type input "1802.50"
type input "1103.20"
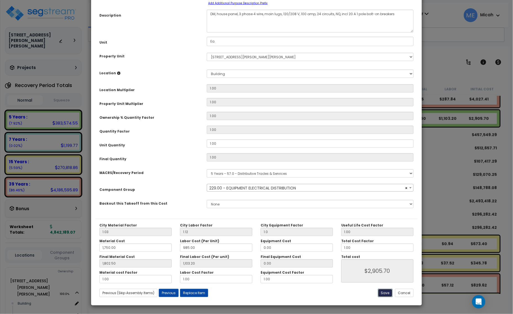
type input "2905.70"
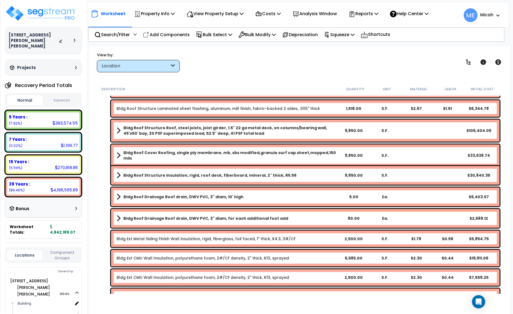
scroll to position [0, 0]
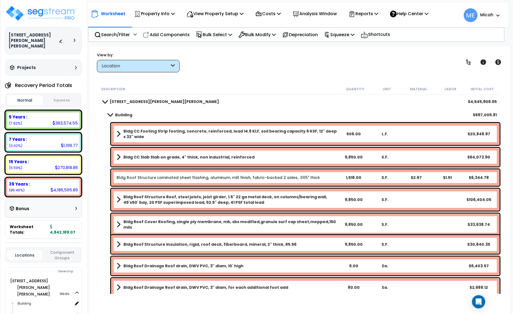
click at [109, 113] on span at bounding box center [110, 115] width 8 height 4
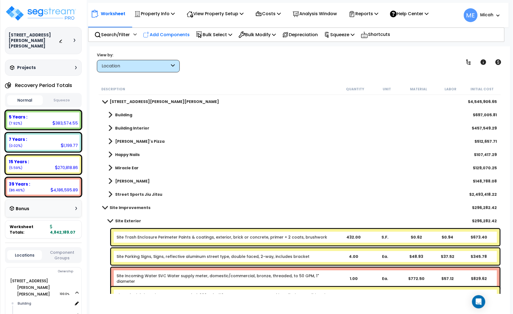
click at [177, 33] on p "Add Components" at bounding box center [166, 34] width 47 height 7
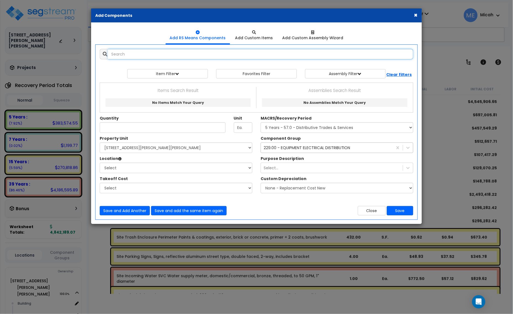
select select
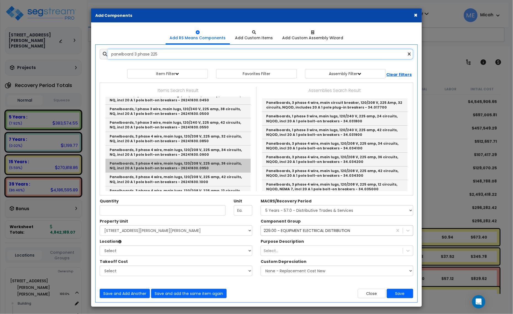
scroll to position [69, 0]
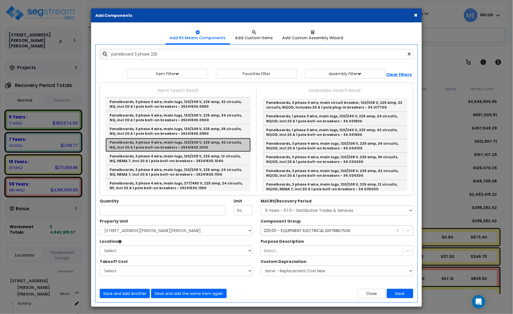
click at [202, 144] on link "Panelboards, 3 phase 4 wire, main lugs, 120/208 V, 225 amp, 42 circuits, NQ, in…" at bounding box center [177, 145] width 145 height 14
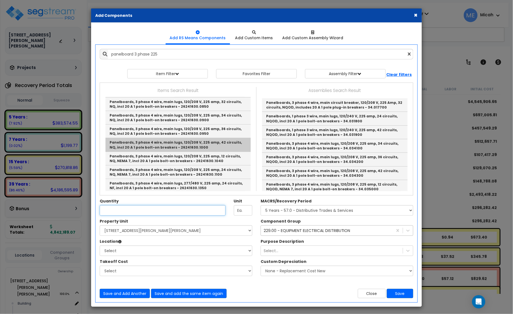
type input "Panelboards, 3 phase 4 wire, main lugs, 120/208 V, 225 amp, 42 circuits, NQ, in…"
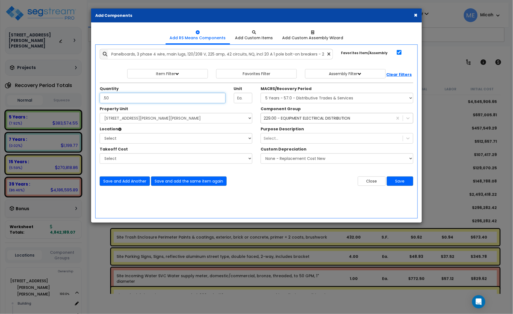
type input ".50"
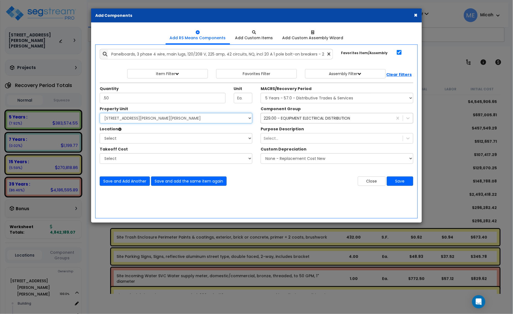
click at [172, 116] on select "Select [STREET_ADDRESS][PERSON_NAME][PERSON_NAME] Site Improvements" at bounding box center [176, 118] width 153 height 10
select select "168097"
click at [100, 113] on select "Select [STREET_ADDRESS][PERSON_NAME][PERSON_NAME] Site Improvements" at bounding box center [176, 118] width 153 height 10
drag, startPoint x: 152, startPoint y: 140, endPoint x: 149, endPoint y: 142, distance: 3.5
click at [151, 141] on select "Select Building Building Interior [PERSON_NAME]'s Pizza Happy Nails Miracle Ear…" at bounding box center [176, 138] width 153 height 10
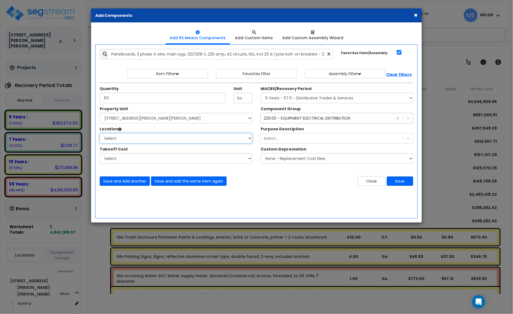
select select "31805"
click at [100, 133] on select "Select Building Building Interior [PERSON_NAME]'s Pizza Happy Nails Miracle Ear…" at bounding box center [176, 138] width 153 height 10
click at [302, 95] on select "Select MACRS/Recovery Period 5 Years - 57.0 - Distributive Trades & Services 5 …" at bounding box center [336, 98] width 153 height 10
select select "3667"
click at [260, 93] on select "Select MACRS/Recovery Period 5 Years - 57.0 - Distributive Trades & Services 5 …" at bounding box center [336, 98] width 153 height 10
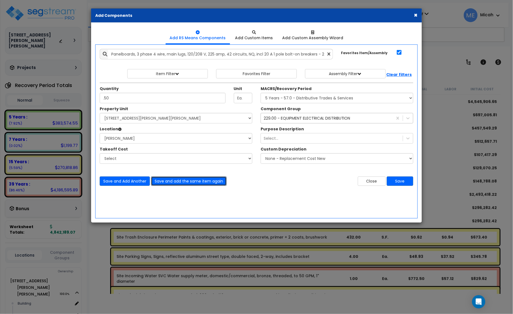
click at [213, 180] on button "Save and add the same item again" at bounding box center [189, 180] width 76 height 9
type input ".50"
click at [403, 181] on button "Save" at bounding box center [400, 180] width 26 height 9
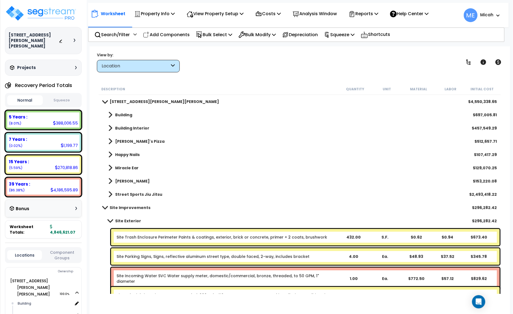
click at [111, 179] on span at bounding box center [110, 181] width 4 height 8
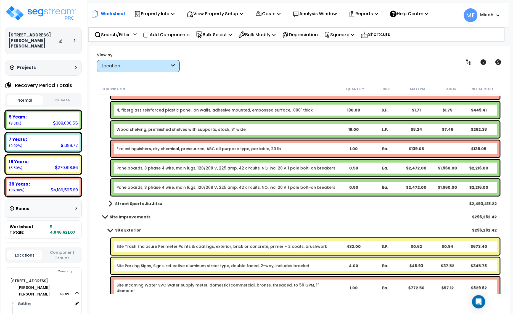
scroll to position [1587, 0]
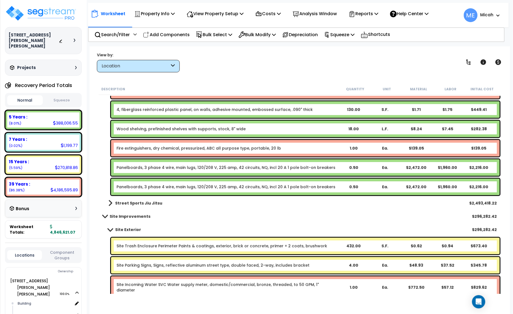
click at [138, 169] on link "Panelboards, 3 phase 4 wire, main lugs, 120/208 V, 225 amp, 42 circuits, NQ, in…" at bounding box center [225, 168] width 219 height 6
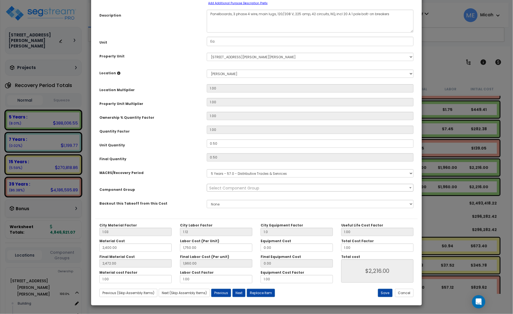
scroll to position [0, 0]
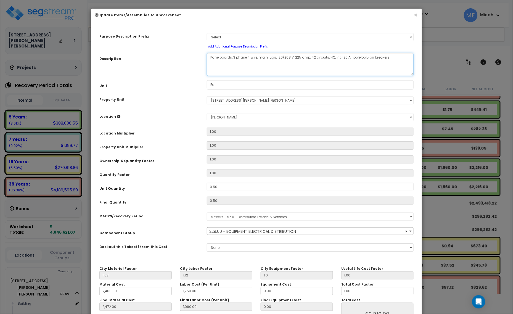
drag, startPoint x: 231, startPoint y: 57, endPoint x: 199, endPoint y: 58, distance: 32.3
click at [198, 57] on div "Description Panelboards, 3 phase 4 wire, main lugs, 120/208 V, 225 amp, 42 circ…" at bounding box center [256, 64] width 322 height 23
select select "57033"
type textarea "DM, 3 phase 4 wire, main lugs, 120/208 V, 225 amp, 42 circuits, NQ, incl 20 A 1…"
select select "57033"
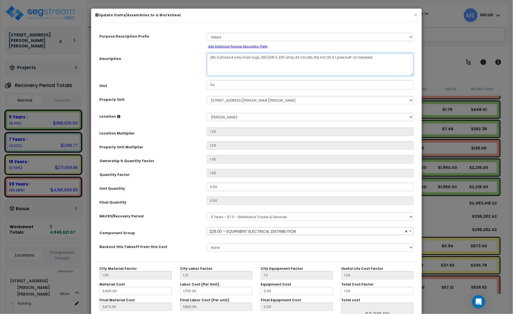
type textarea "DM,, 3 phase 4 wire, main lugs, 120/208 V, 225 amp, 42 circuits, NQ, incl 20 A …"
select select "57033"
type textarea "DM, , 3 phase 4 wire, main lugs, 120/208 V, 225 amp, 42 circuits, NQ, incl 20 A…"
select select "57033"
type textarea "DM, pa, 3 phase 4 wire, main lugs, 120/208 V, 225 amp, 42 circuits, NQ, incl 20…"
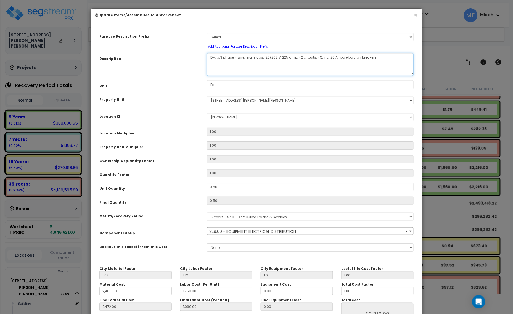
select select "57033"
type textarea "DM, pan, 3 phase 4 wire, main lugs, 120/208 V, 225 amp, 42 circuits, NQ, incl 2…"
select select "57033"
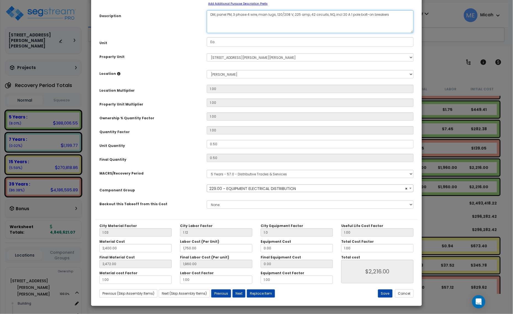
scroll to position [43, 0]
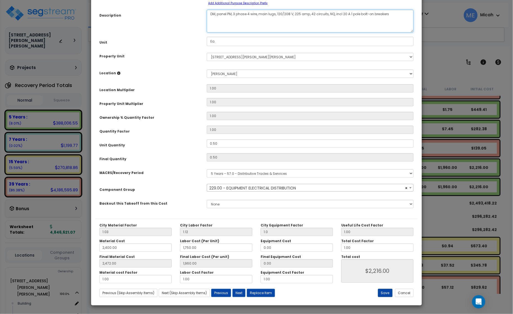
type textarea "DM, panel PM, 3 phase 4 wire, main lugs, 120/208 V, 225 amp, 42 circuits, NQ, i…"
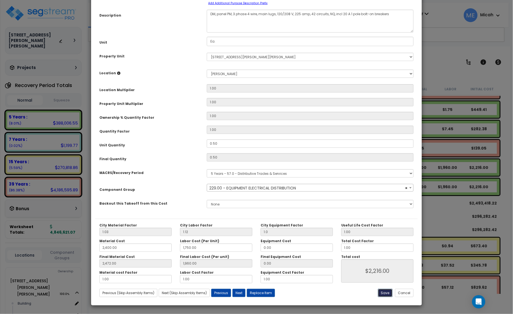
click at [384, 290] on button "Save" at bounding box center [385, 293] width 15 height 8
type input "1.00"
type input "2400.00"
type input "1750.00"
type input "2472.00"
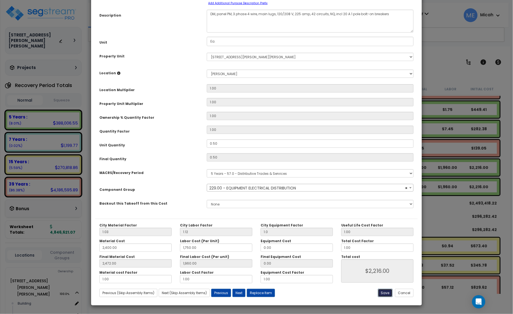
type input "1960.00"
type input "2216.00"
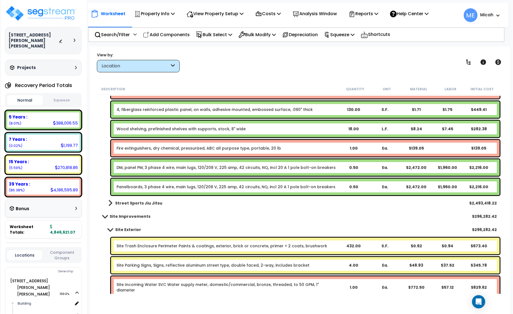
click at [137, 187] on link "Panelboards, 3 phase 4 wire, main lugs, 120/208 V, 225 amp, 42 circuits, NQ, in…" at bounding box center [225, 187] width 219 height 6
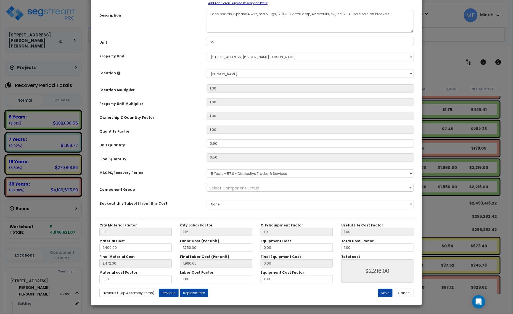
scroll to position [0, 0]
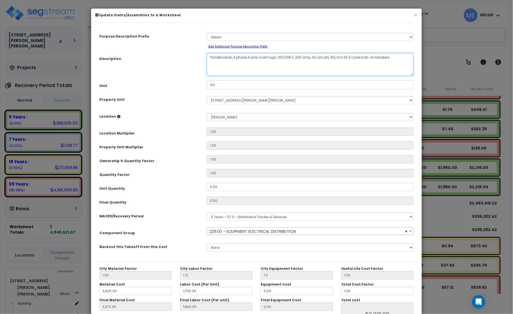
drag, startPoint x: 231, startPoint y: 56, endPoint x: 201, endPoint y: 58, distance: 30.7
click at [201, 58] on div "Description Panelboards, 3 phase 4 wire, main lugs, 120/208 V, 225 amp, 42 circ…" at bounding box center [256, 64] width 322 height 23
select select "57033"
type textarea "E, 3 phase 4 wire, main lugs, 120/208 V, 225 amp, 42 circuits, NQ, incl 20 A 1 …"
select select "57033"
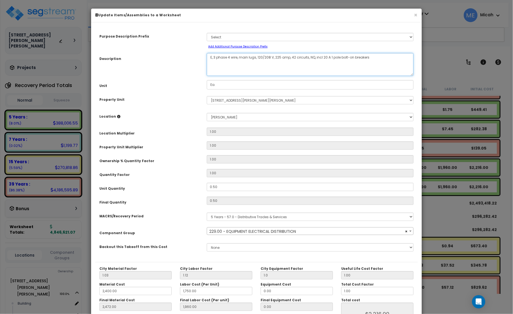
type textarea "EQ, 3 phase 4 wire, main lugs, 120/208 V, 225 amp, 42 circuits, NQ, incl 20 A 1…"
select select "57033"
type textarea "EQ,, 3 phase 4 wire, main lugs, 120/208 V, 225 amp, 42 circuits, NQ, incl 20 A …"
select select "57033"
type textarea "EQ, , 3 phase 4 wire, main lugs, 120/208 V, 225 amp, 42 circuits, NQ, incl 20 A…"
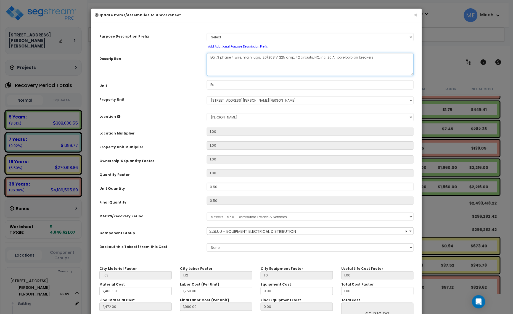
select select "57033"
type textarea "EQ, pan, 3 phase 4 wire, main lugs, 120/208 V, 225 amp, 42 circuits, NQ, incl 2…"
select select "57033"
type textarea "EQ, panel , 3 phase 4 wire, main lugs, 120/208 V, 225 amp, 42 circuits, NQ, inc…"
select select "57033"
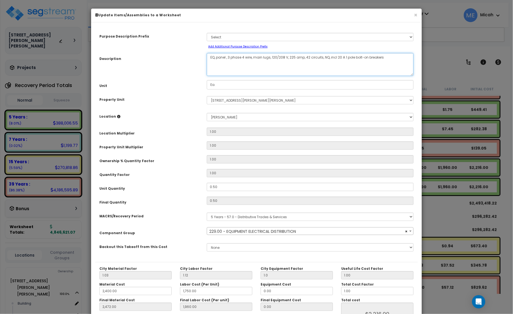
type textarea "EQ, panel P, 3 phase 4 wire, main lugs, 120/208 V, 225 amp, 42 circuits, NQ, in…"
select select "57033"
type textarea "EQ, panel PM, 3 phase 4 wire, main lugs, 120/208 V, 225 amp, 42 circuits, NQ, i…"
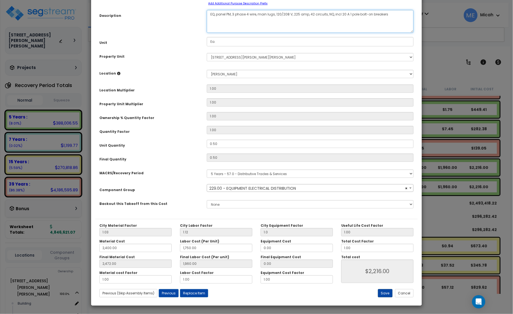
select select "57033"
type textarea "EQ, panel PM, 3 phase 4 wire, main lugs, 120/208 V, 225 amp, 42 circuits, NQ, i…"
click at [383, 292] on button "Save" at bounding box center [385, 293] width 15 height 8
type input "1.00"
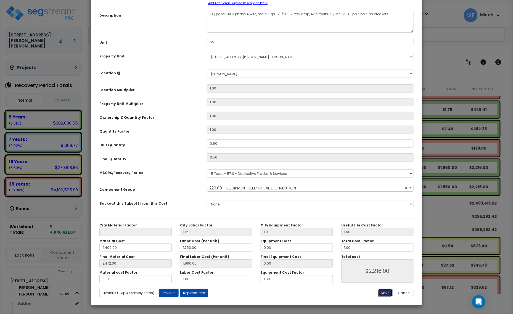
type input "2400.00"
type input "1750.00"
type input "2472.00"
type input "1960.00"
type input "2216.00"
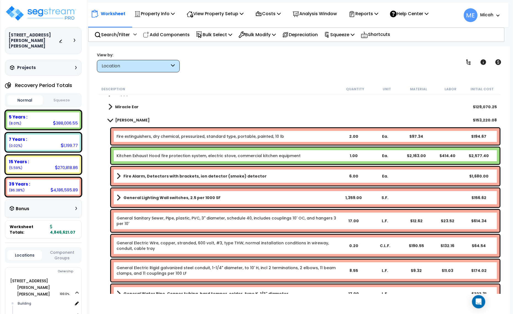
scroll to position [0, 0]
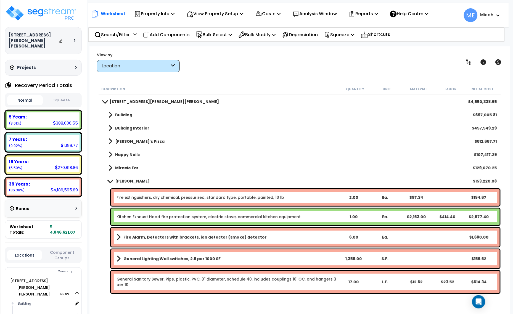
click at [111, 182] on span at bounding box center [110, 181] width 8 height 4
